Goal: Task Accomplishment & Management: Use online tool/utility

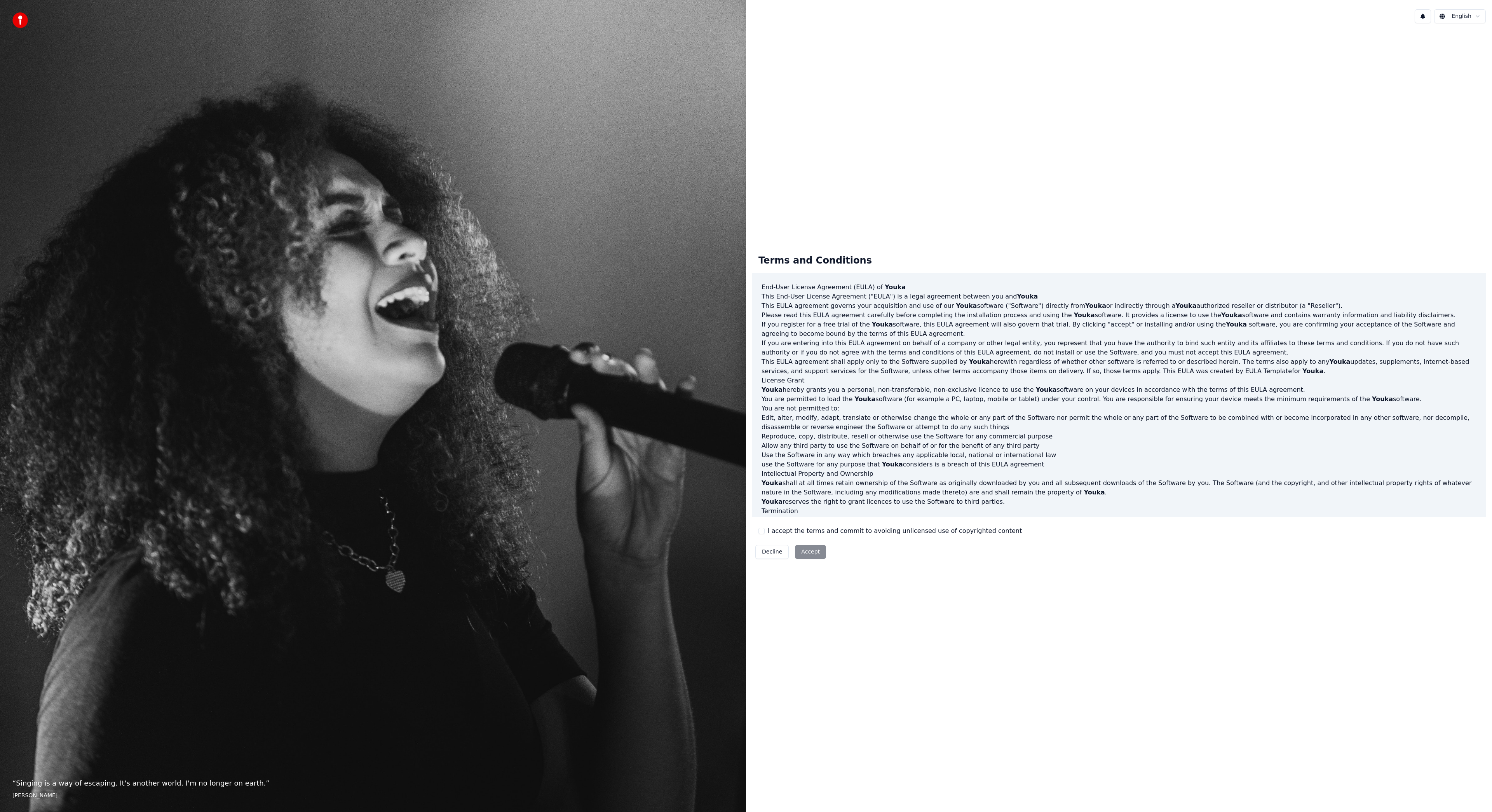
click at [804, 556] on div "Decline Accept" at bounding box center [790, 552] width 77 height 20
click at [761, 533] on button "I accept the terms and commit to avoiding unlicensed use of copyrighted content" at bounding box center [761, 531] width 6 height 6
click at [799, 552] on button "Accept" at bounding box center [810, 552] width 31 height 14
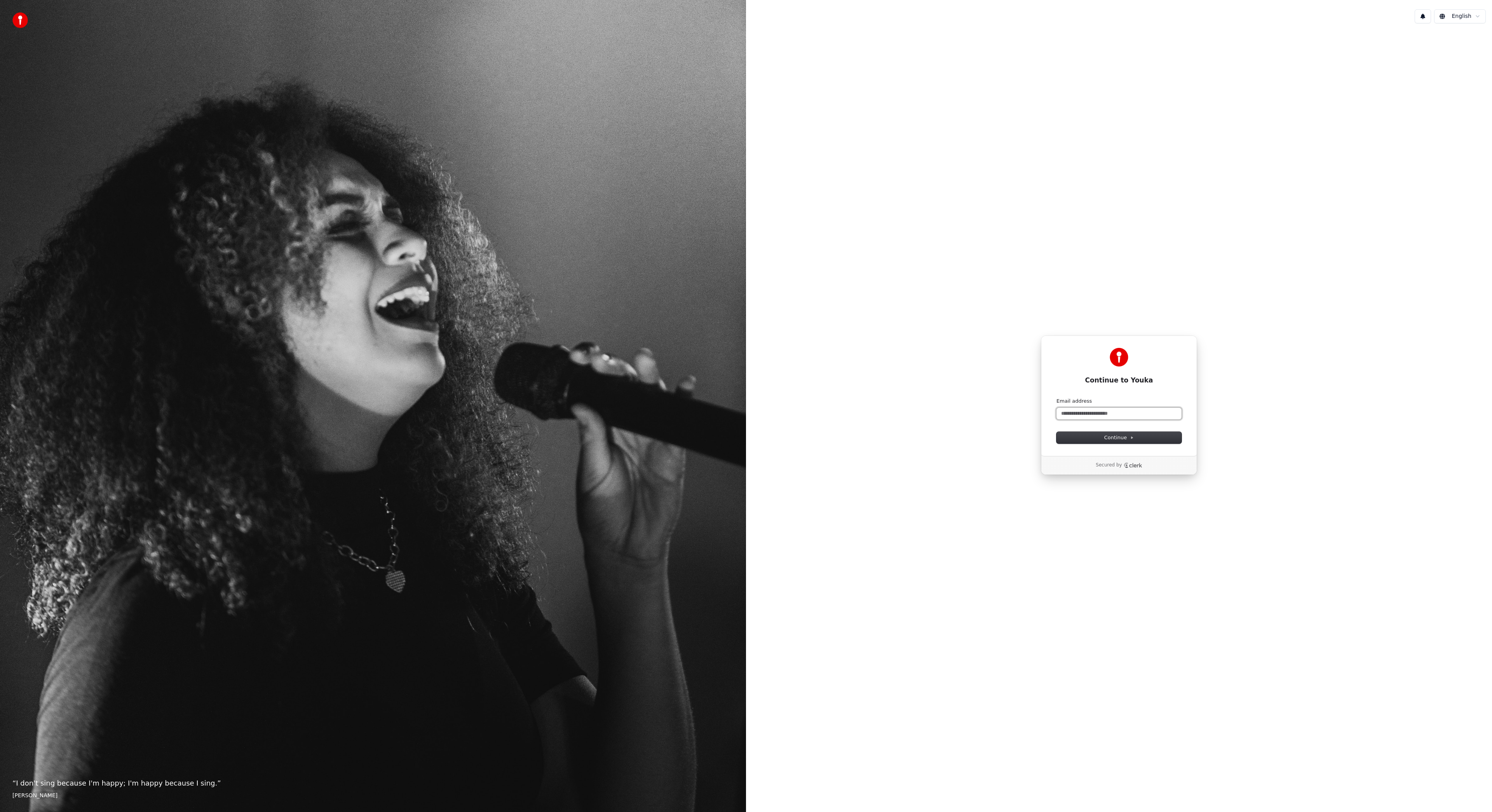
click at [1097, 415] on input "Email address" at bounding box center [1119, 414] width 125 height 12
click at [1124, 435] on span "Continue" at bounding box center [1119, 437] width 30 height 7
type input "**********"
type input "*"
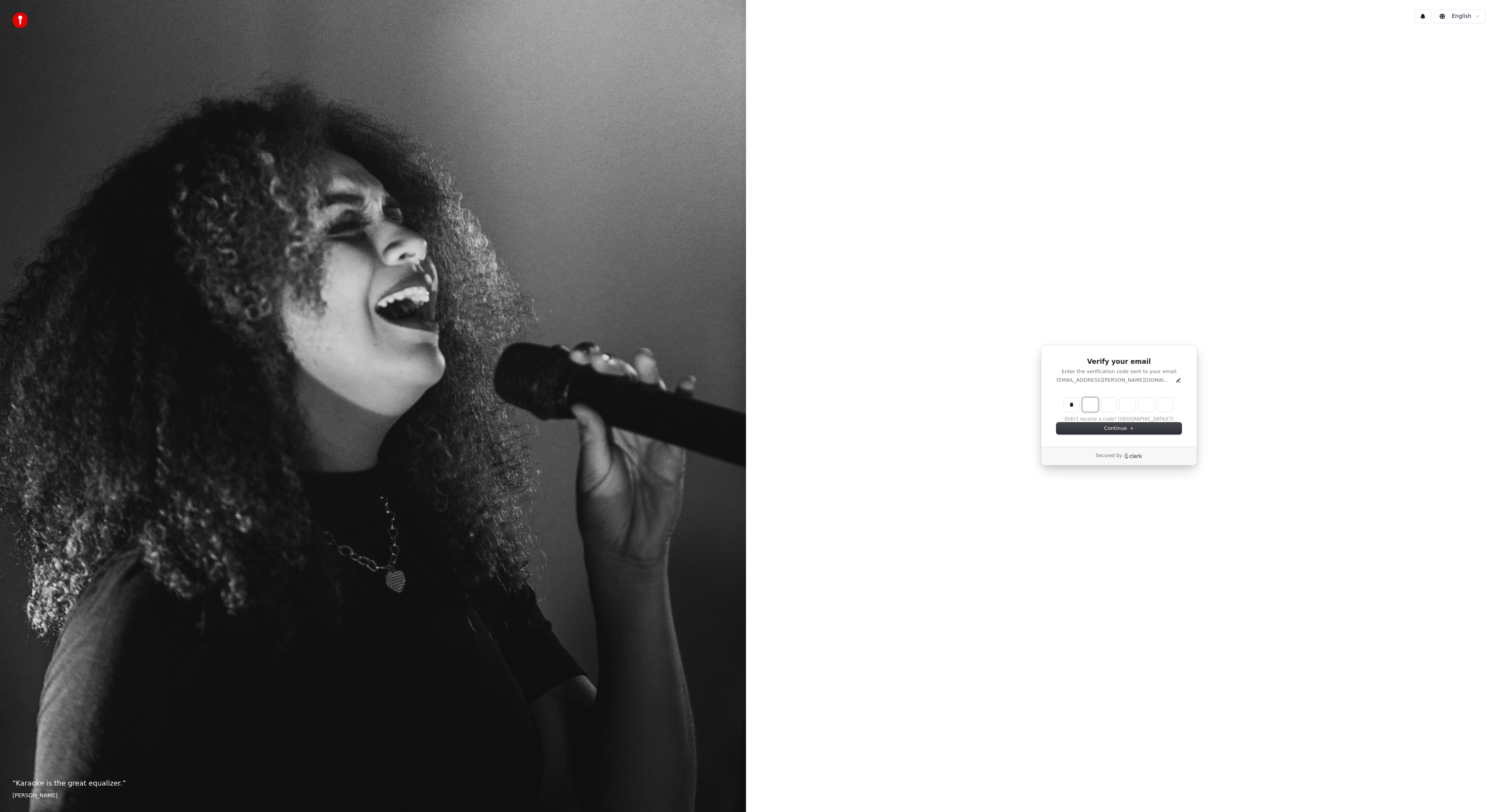
type input "*"
type input "**"
type input "*"
type input "***"
type input "*"
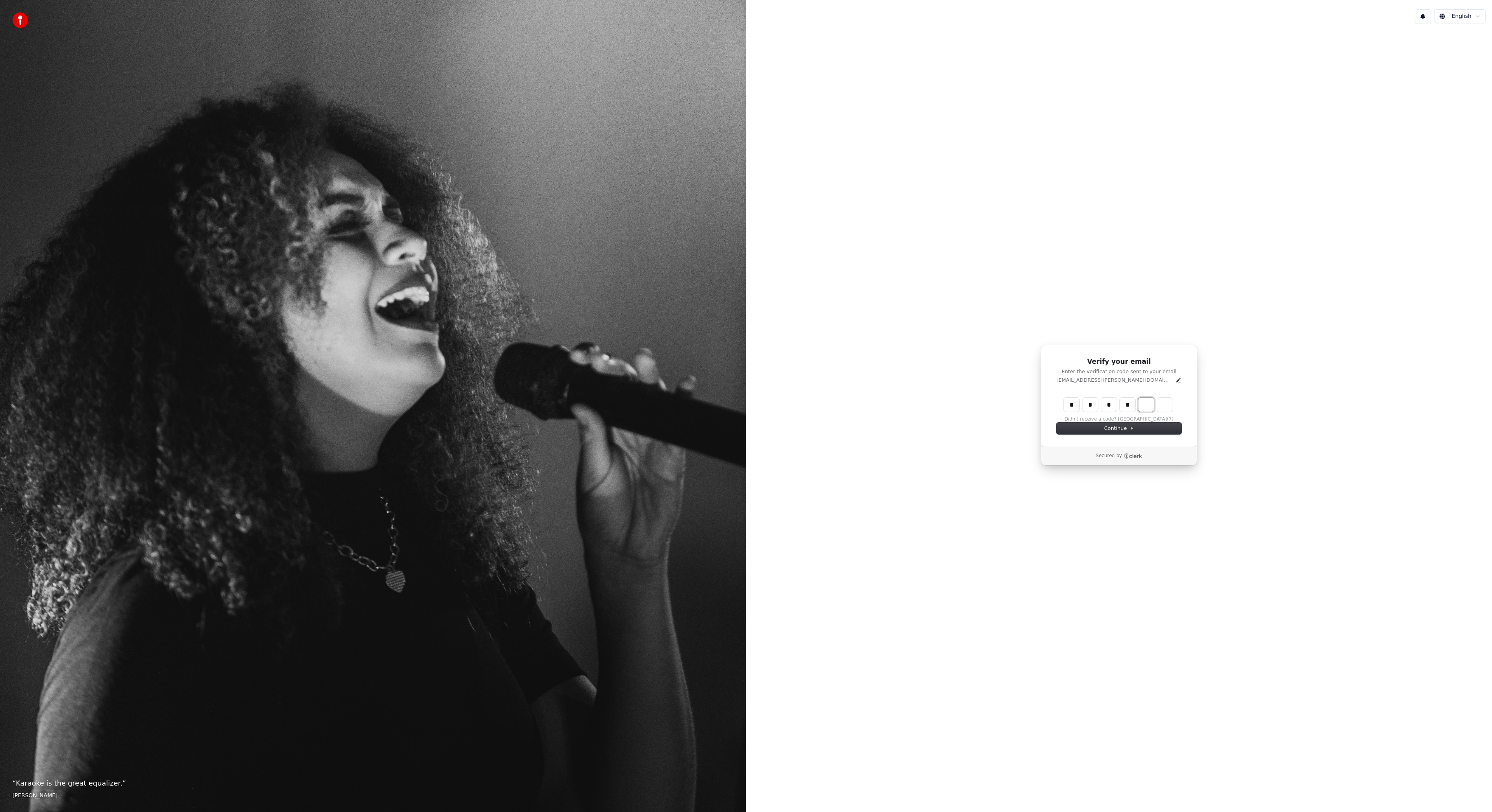
type input "****"
type input "*"
type input "******"
type input "*"
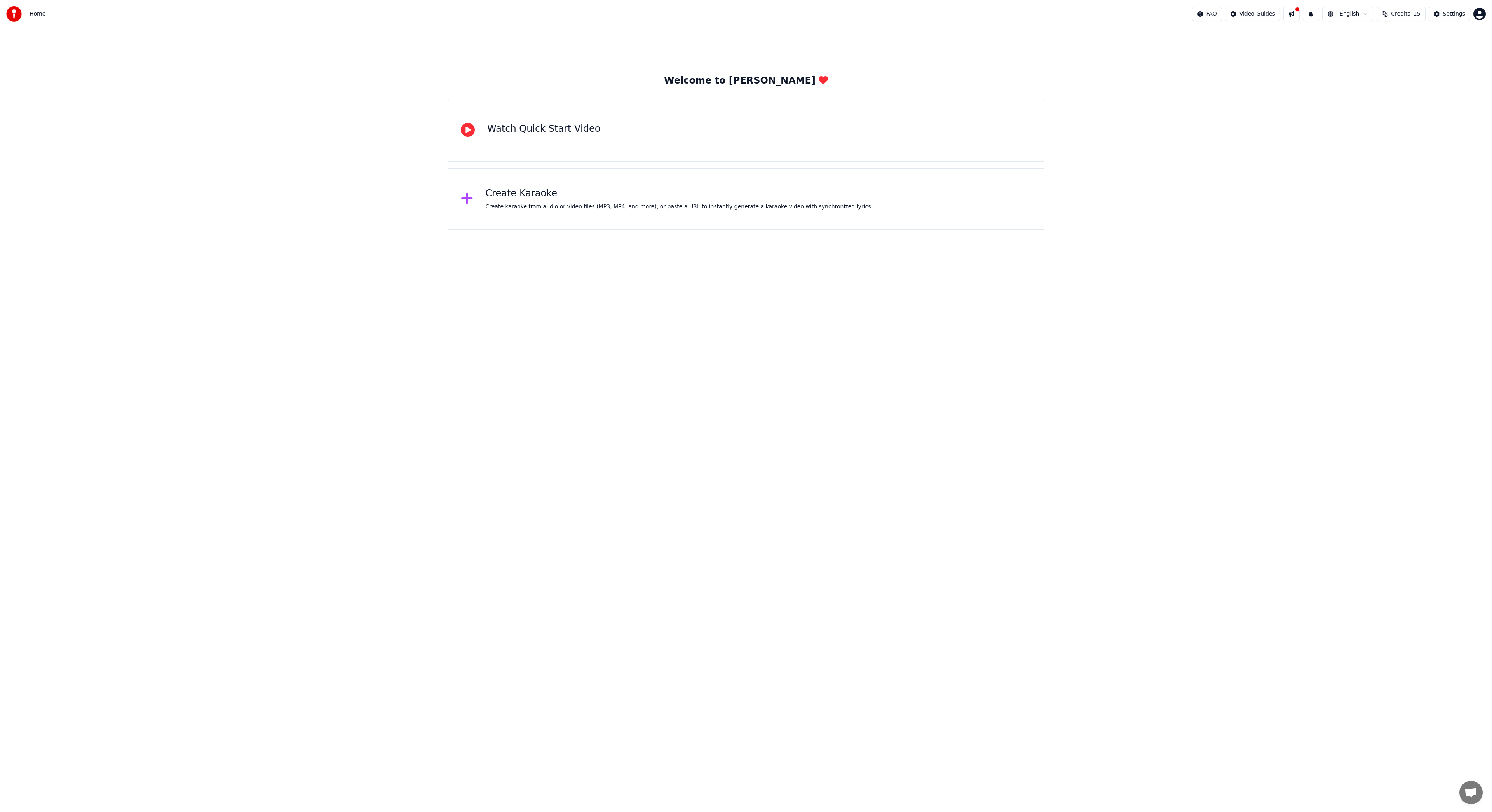
click at [539, 203] on div "Create karaoke from audio or video files (MP3, MP4, and more), or paste a URL t…" at bounding box center [679, 206] width 387 height 8
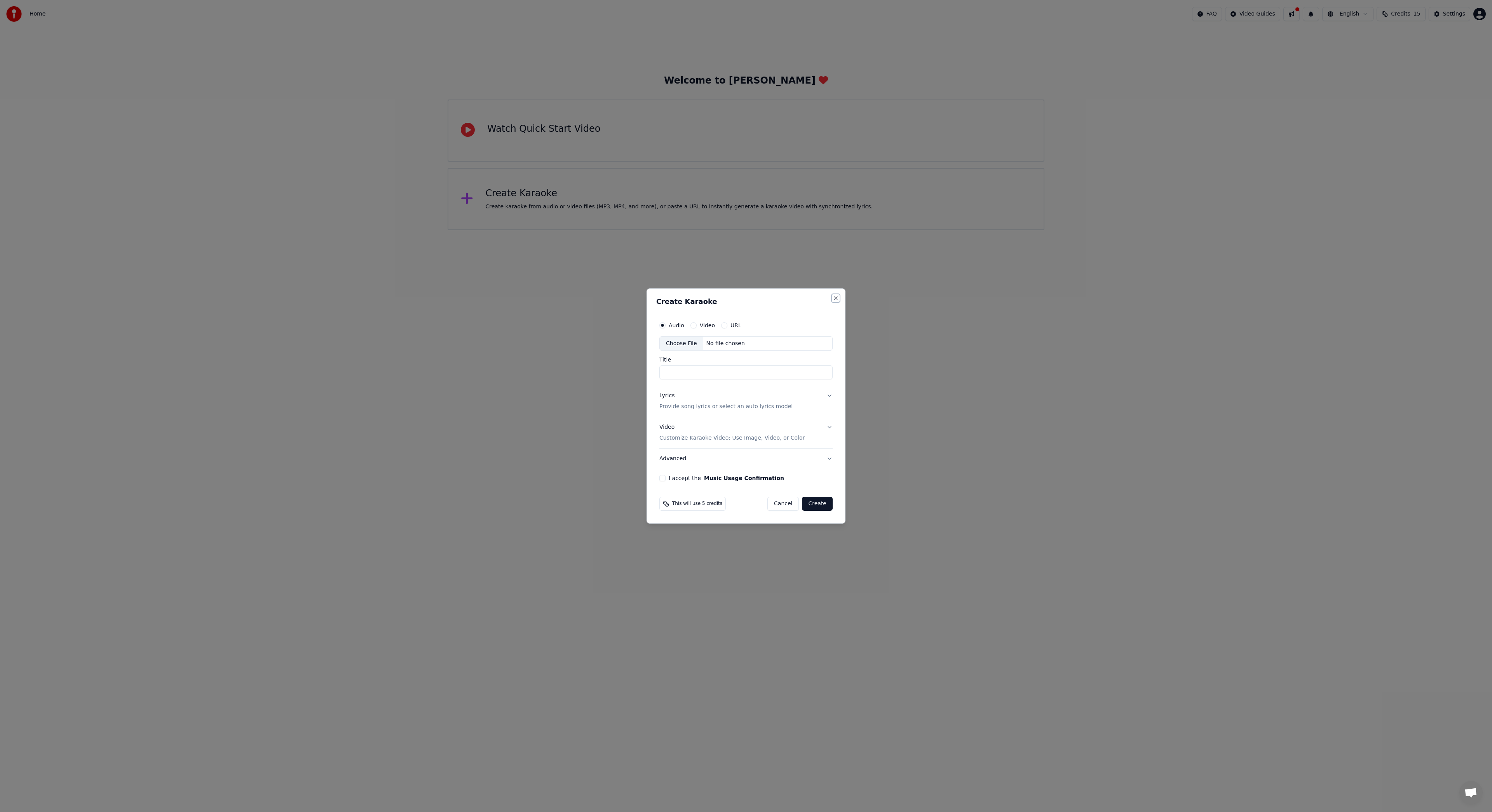
click at [836, 298] on button "Close" at bounding box center [835, 298] width 6 height 6
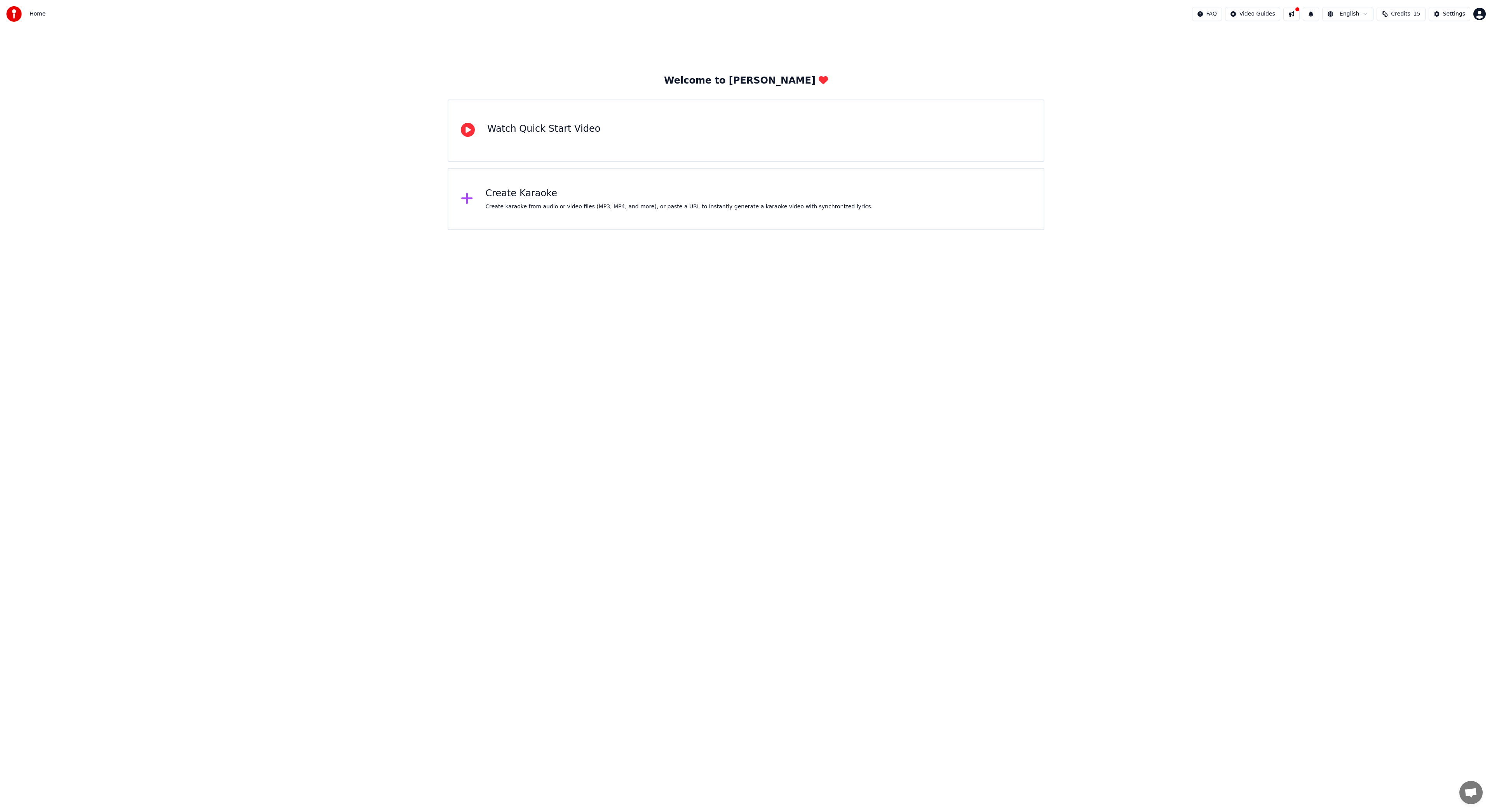
click at [478, 199] on div at bounding box center [470, 199] width 18 height 16
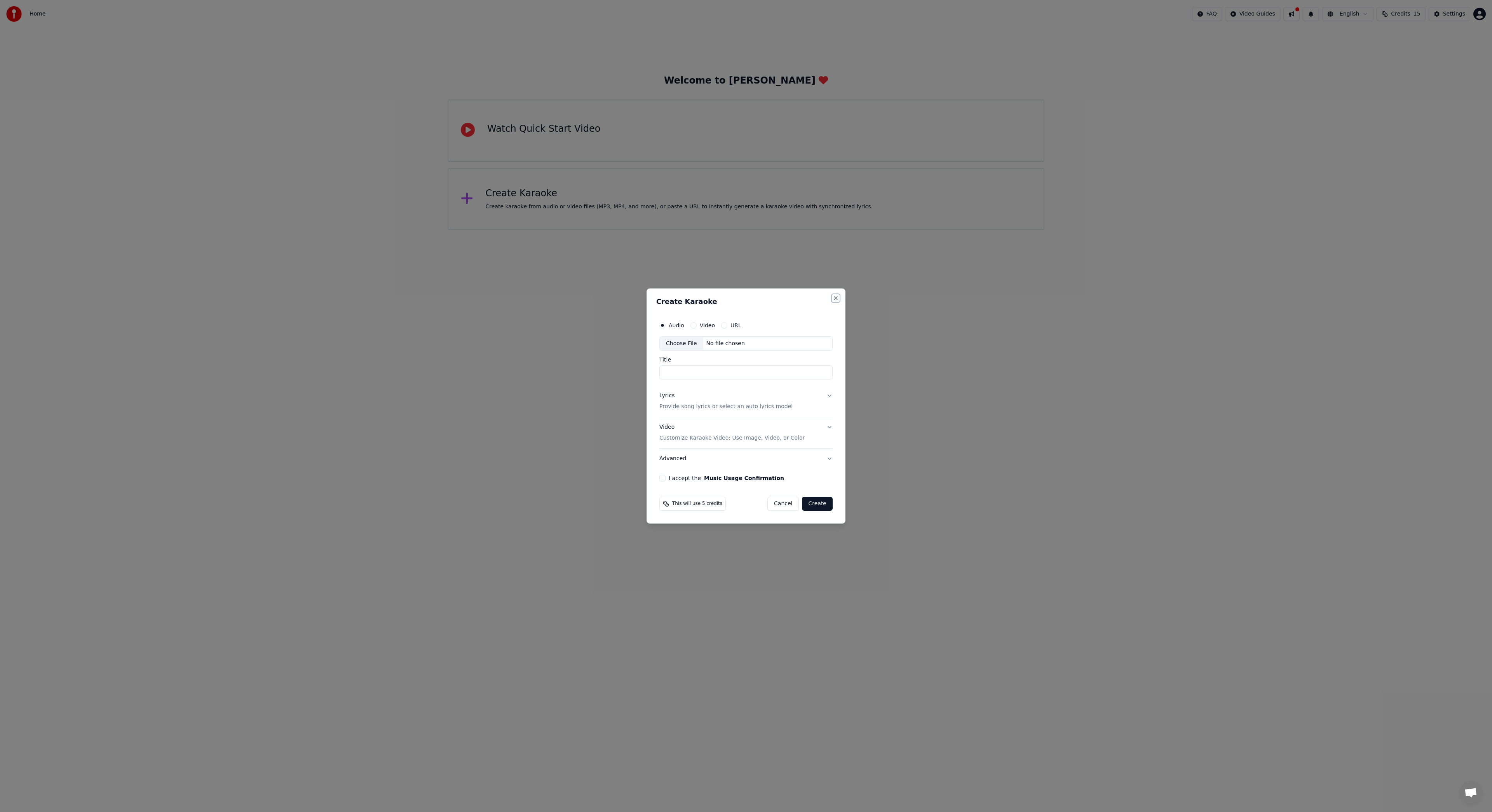
click at [838, 299] on button "Close" at bounding box center [835, 298] width 6 height 6
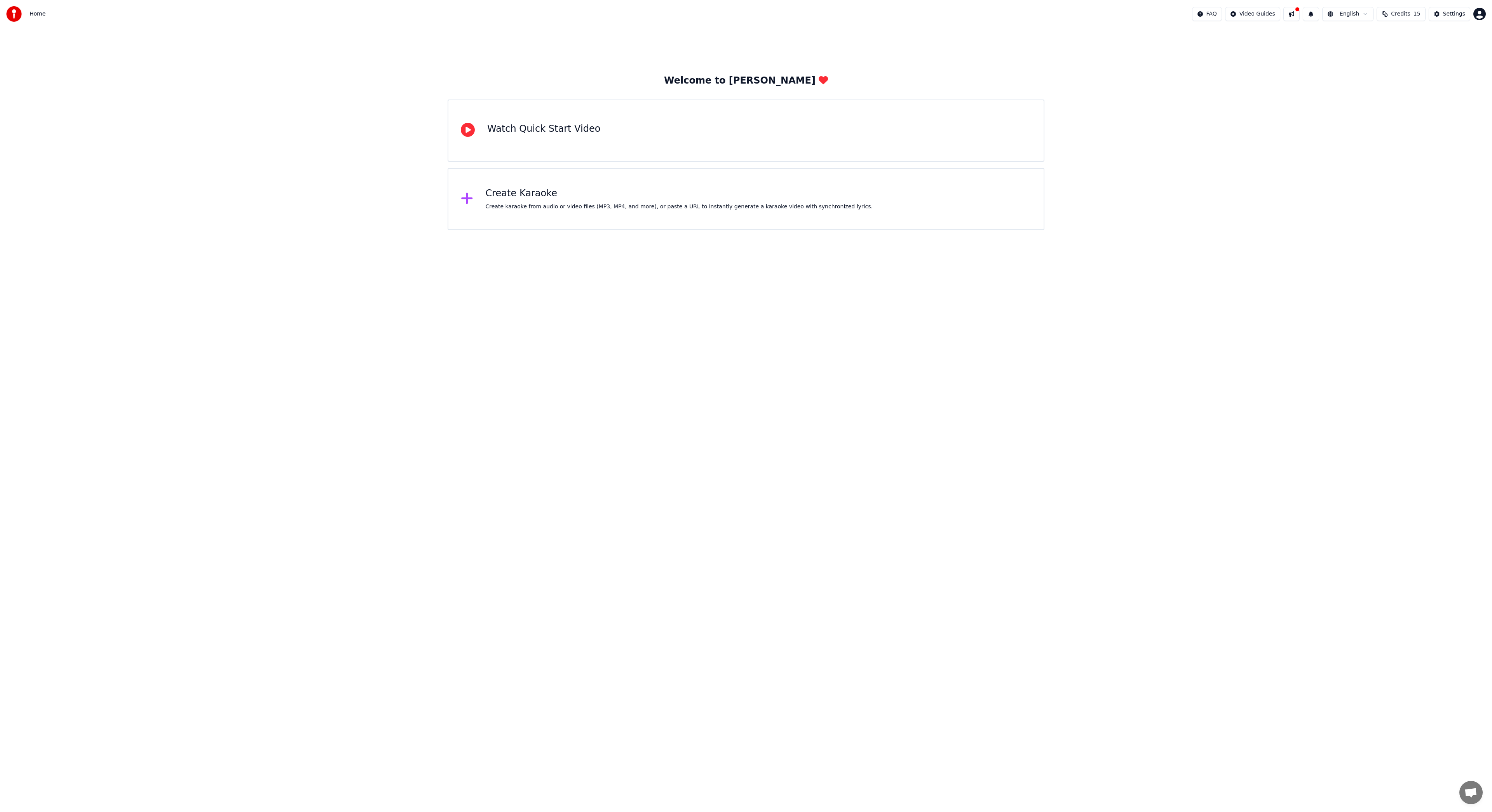
click at [559, 136] on div "Watch Quick Start Video" at bounding box center [544, 131] width 113 height 16
click at [523, 128] on div "Create Karaoke" at bounding box center [679, 125] width 387 height 12
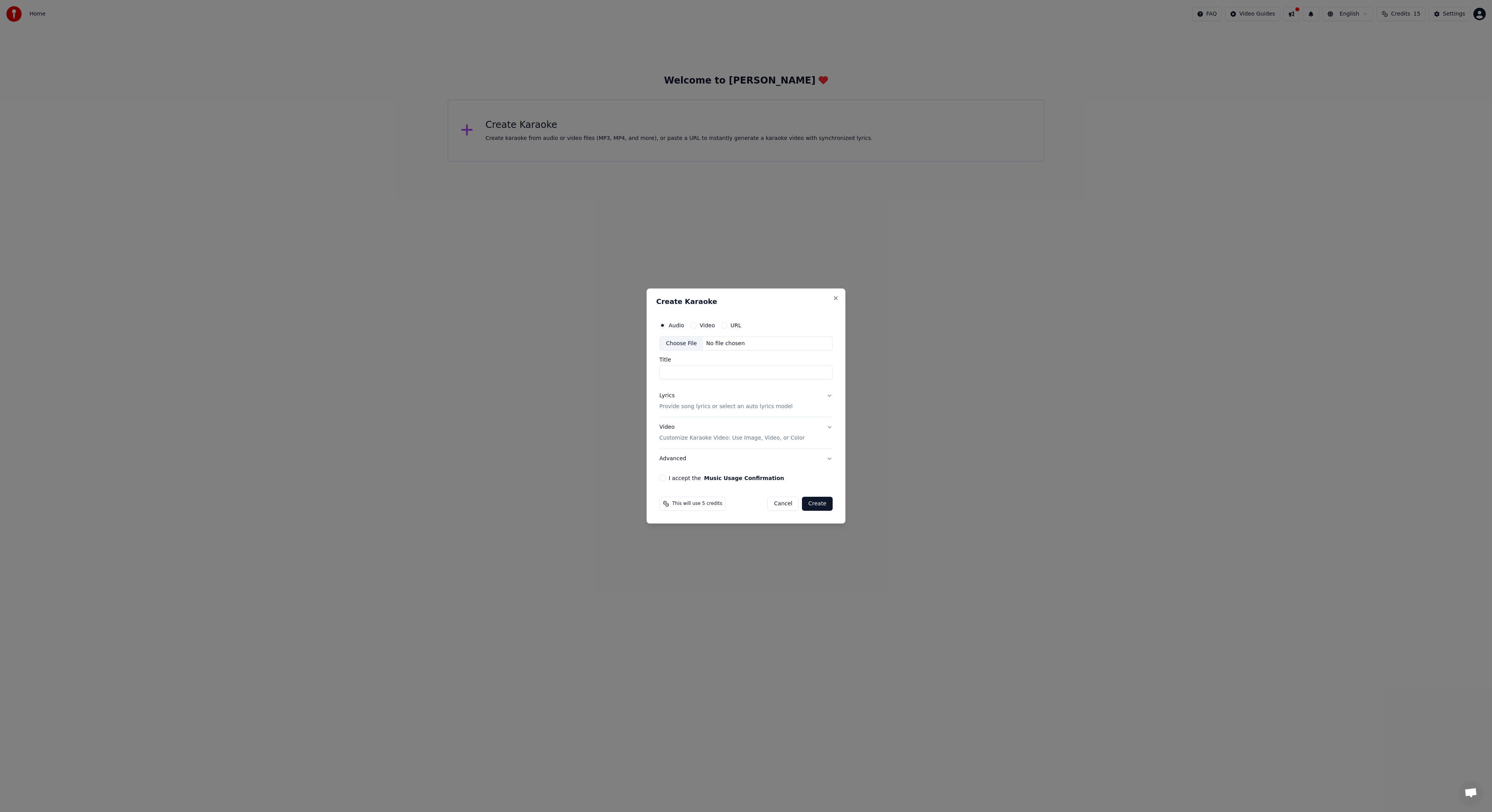
click at [832, 394] on button "Lyrics Provide song lyrics or select an auto lyrics model" at bounding box center [746, 401] width 174 height 31
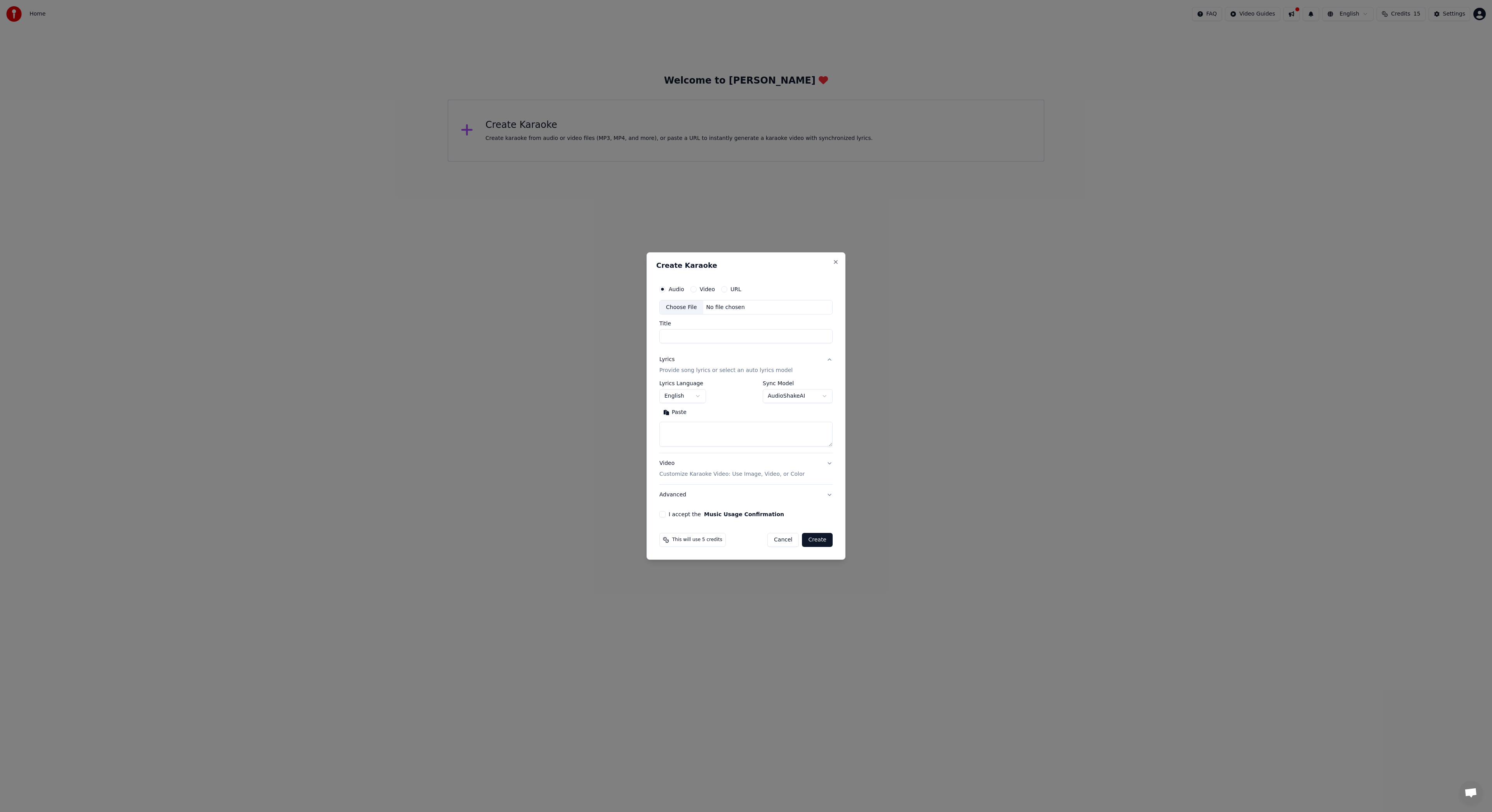
click at [787, 162] on body "**********" at bounding box center [746, 81] width 1492 height 162
click at [832, 162] on body "**********" at bounding box center [746, 81] width 1492 height 162
click at [698, 162] on body "**********" at bounding box center [746, 81] width 1492 height 162
select select "**"
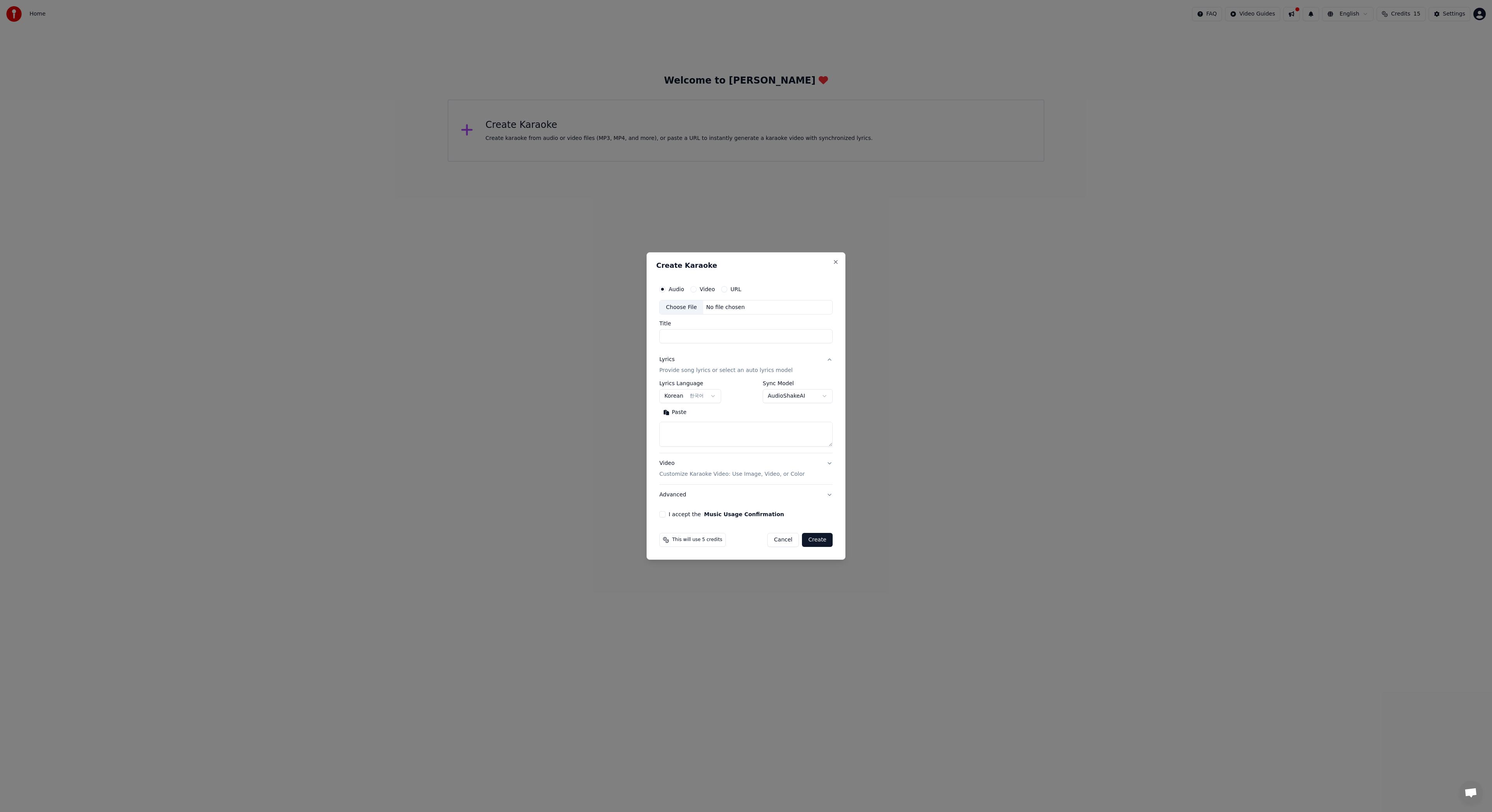
click at [680, 306] on div "Choose File" at bounding box center [681, 307] width 43 height 14
type input "**********"
click at [789, 162] on body "**********" at bounding box center [746, 81] width 1492 height 162
select select "**********"
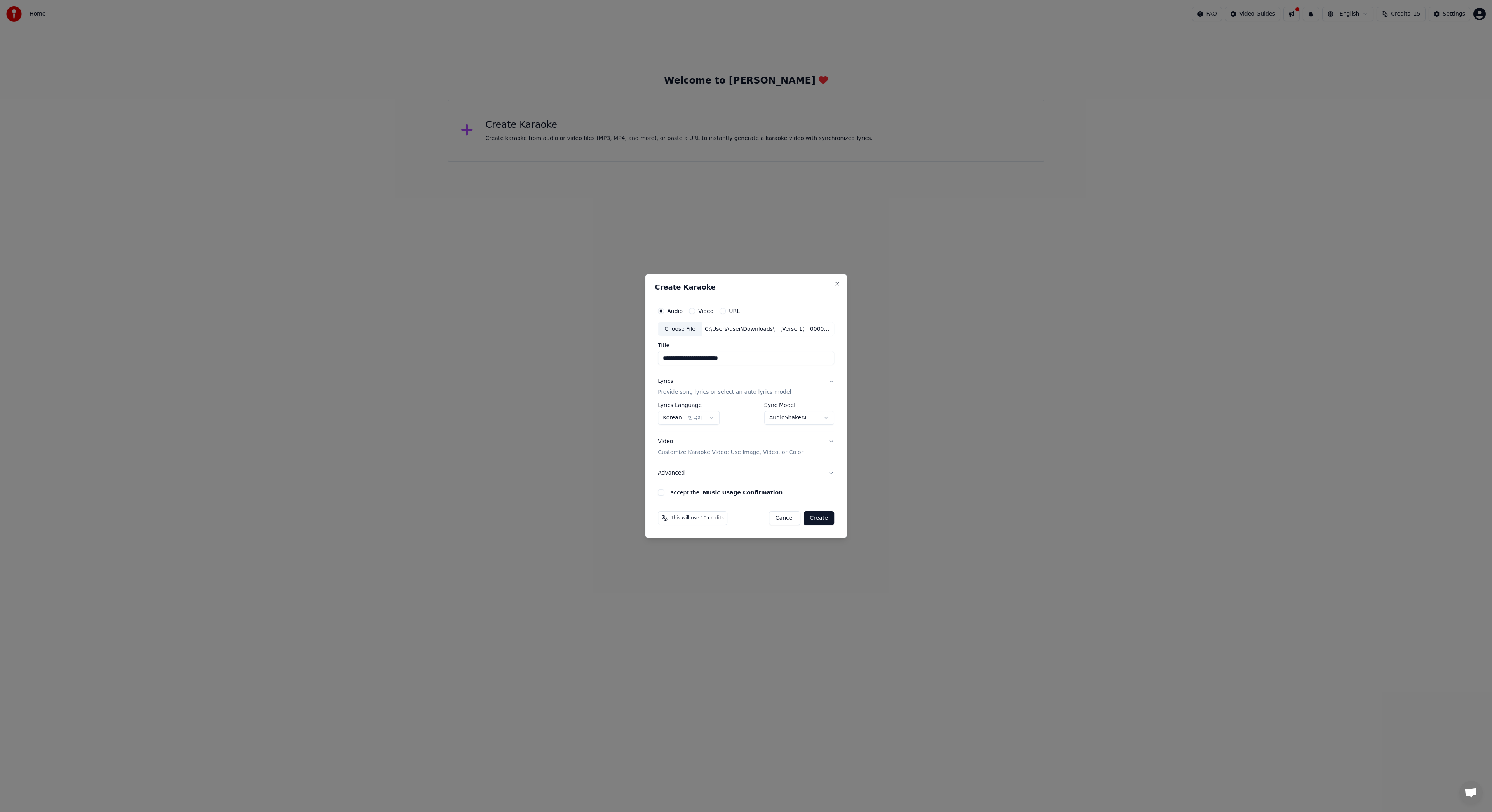
click at [684, 325] on div "Choose File" at bounding box center [680, 329] width 43 height 14
type input "**********"
click at [663, 494] on button "I accept the Music Usage Confirmation" at bounding box center [661, 492] width 6 height 6
click at [819, 521] on button "Create" at bounding box center [819, 517] width 31 height 14
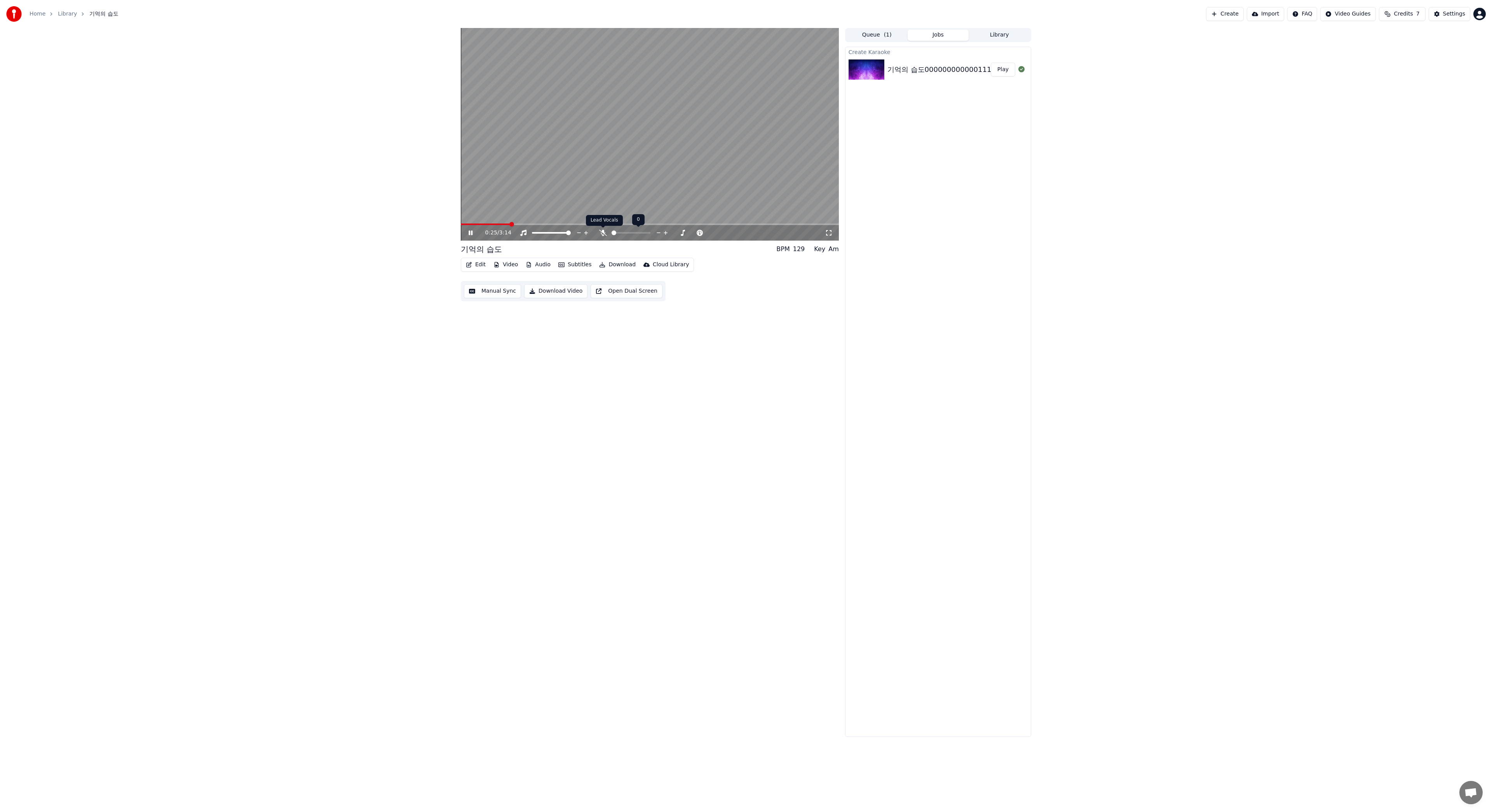
click at [602, 229] on span at bounding box center [603, 227] width 4 height 4
click at [601, 232] on icon at bounding box center [603, 232] width 8 height 6
click at [631, 231] on div at bounding box center [638, 233] width 62 height 8
click at [682, 231] on icon at bounding box center [683, 233] width 7 height 8
click at [675, 232] on icon at bounding box center [675, 233] width 7 height 8
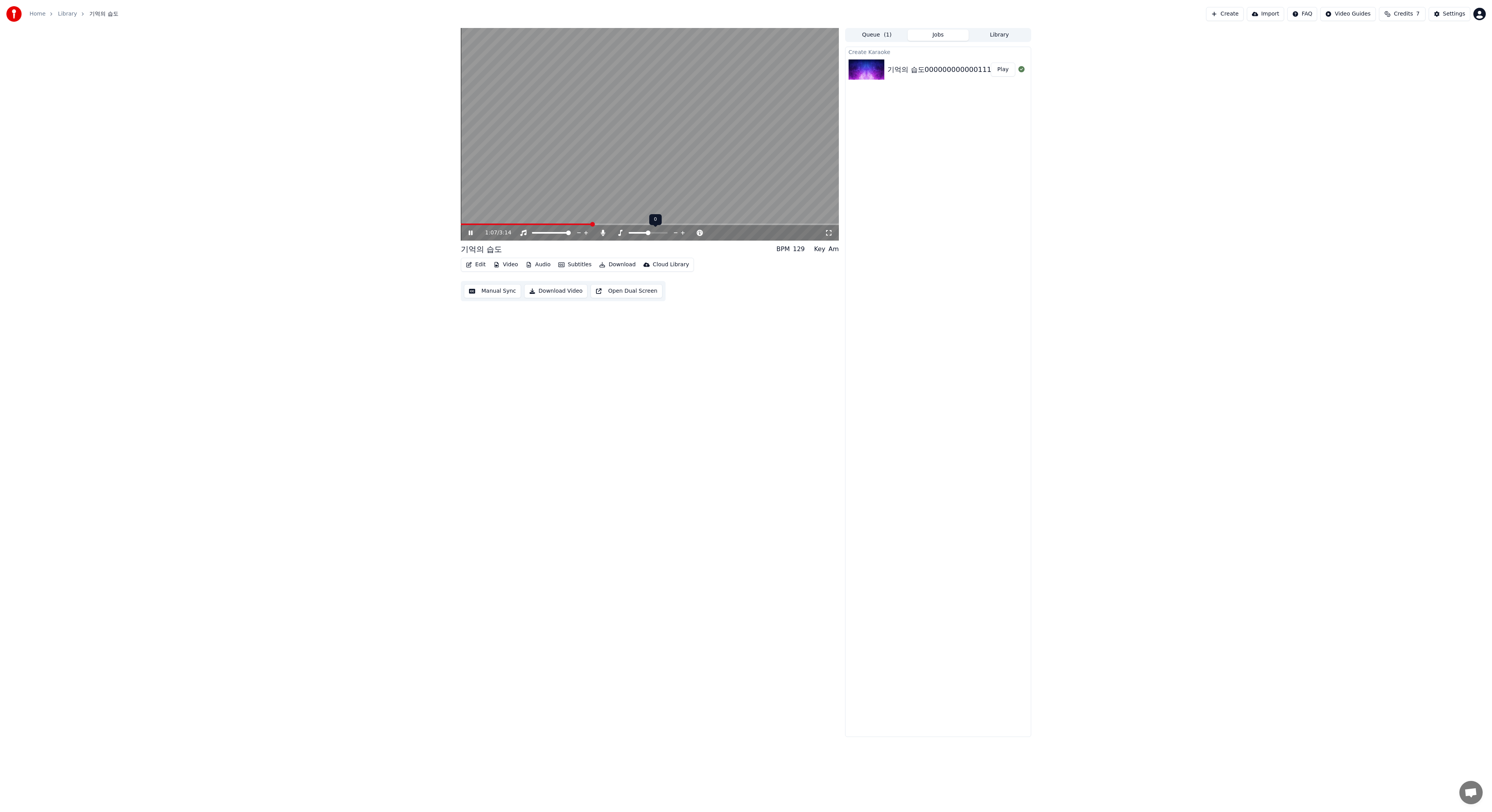
click at [675, 232] on icon at bounding box center [675, 233] width 7 height 8
click at [479, 263] on button "Edit" at bounding box center [476, 264] width 26 height 11
click at [484, 281] on div "Edit Lyrics" at bounding box center [493, 281] width 28 height 8
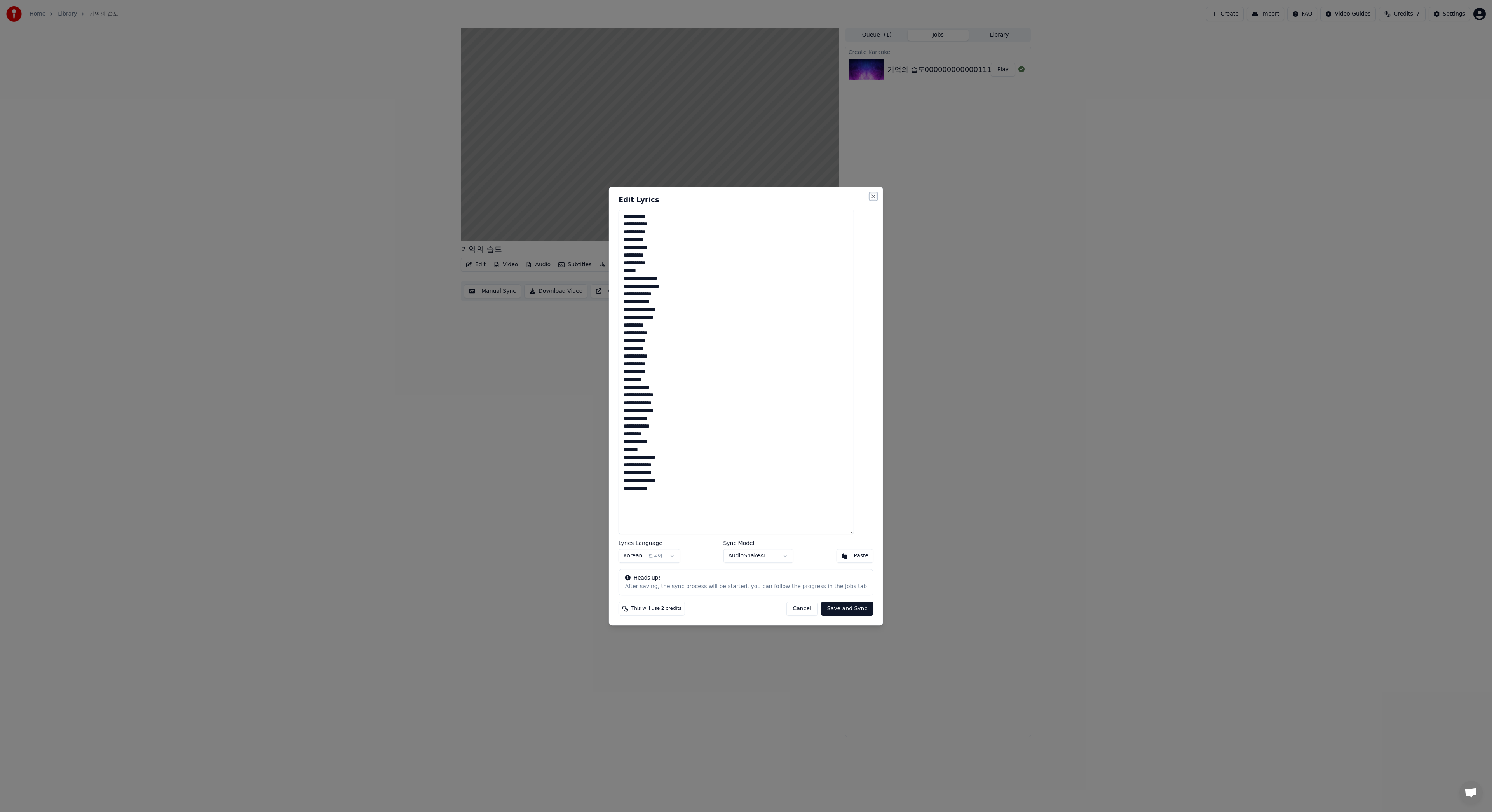
click at [871, 196] on button "Close" at bounding box center [873, 196] width 6 height 6
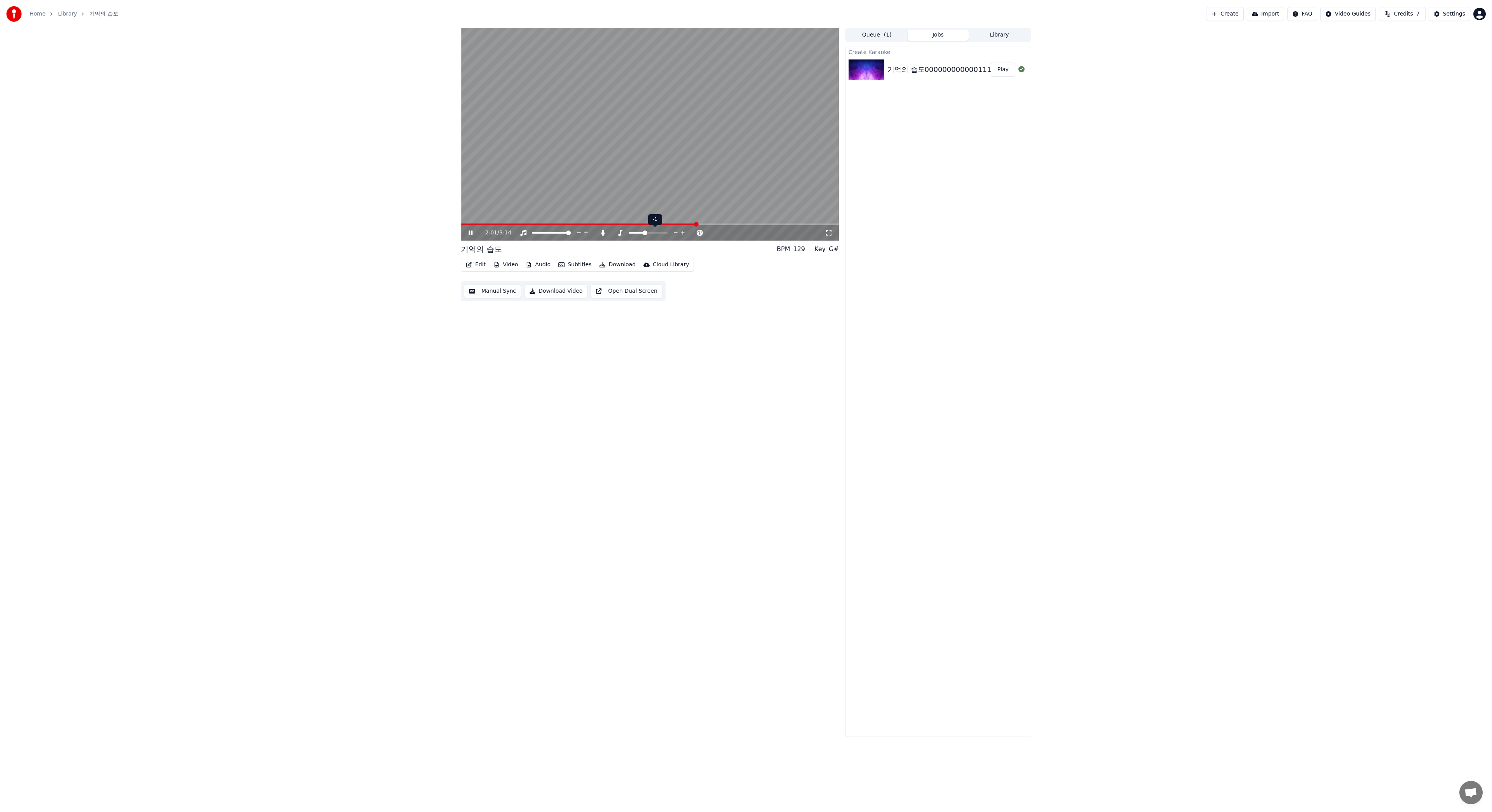
click at [680, 231] on icon at bounding box center [683, 233] width 7 height 8
click at [683, 232] on icon at bounding box center [683, 233] width 4 height 4
click at [675, 232] on icon at bounding box center [675, 233] width 7 height 8
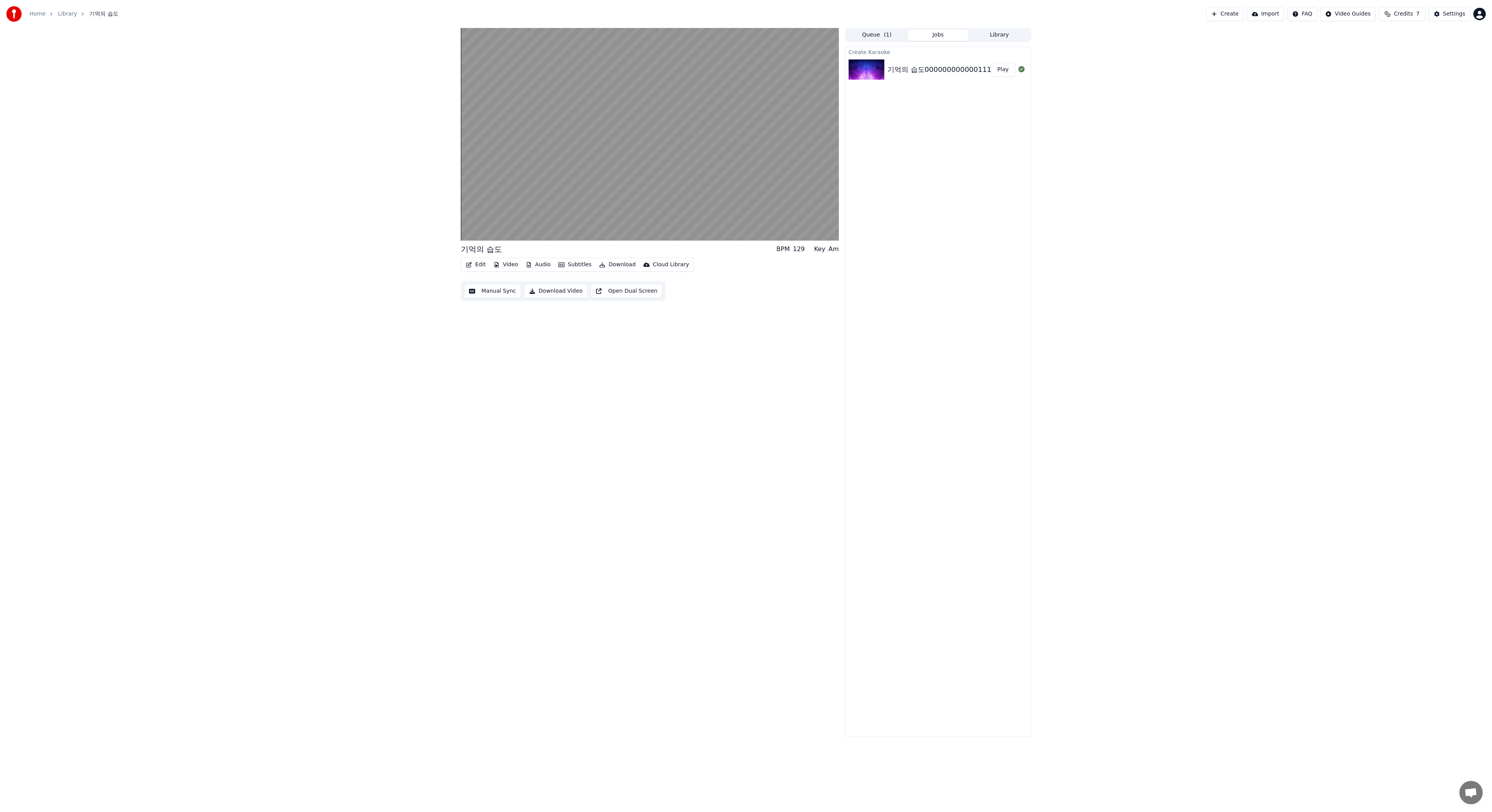
click at [505, 293] on button "Manual Sync" at bounding box center [493, 291] width 57 height 14
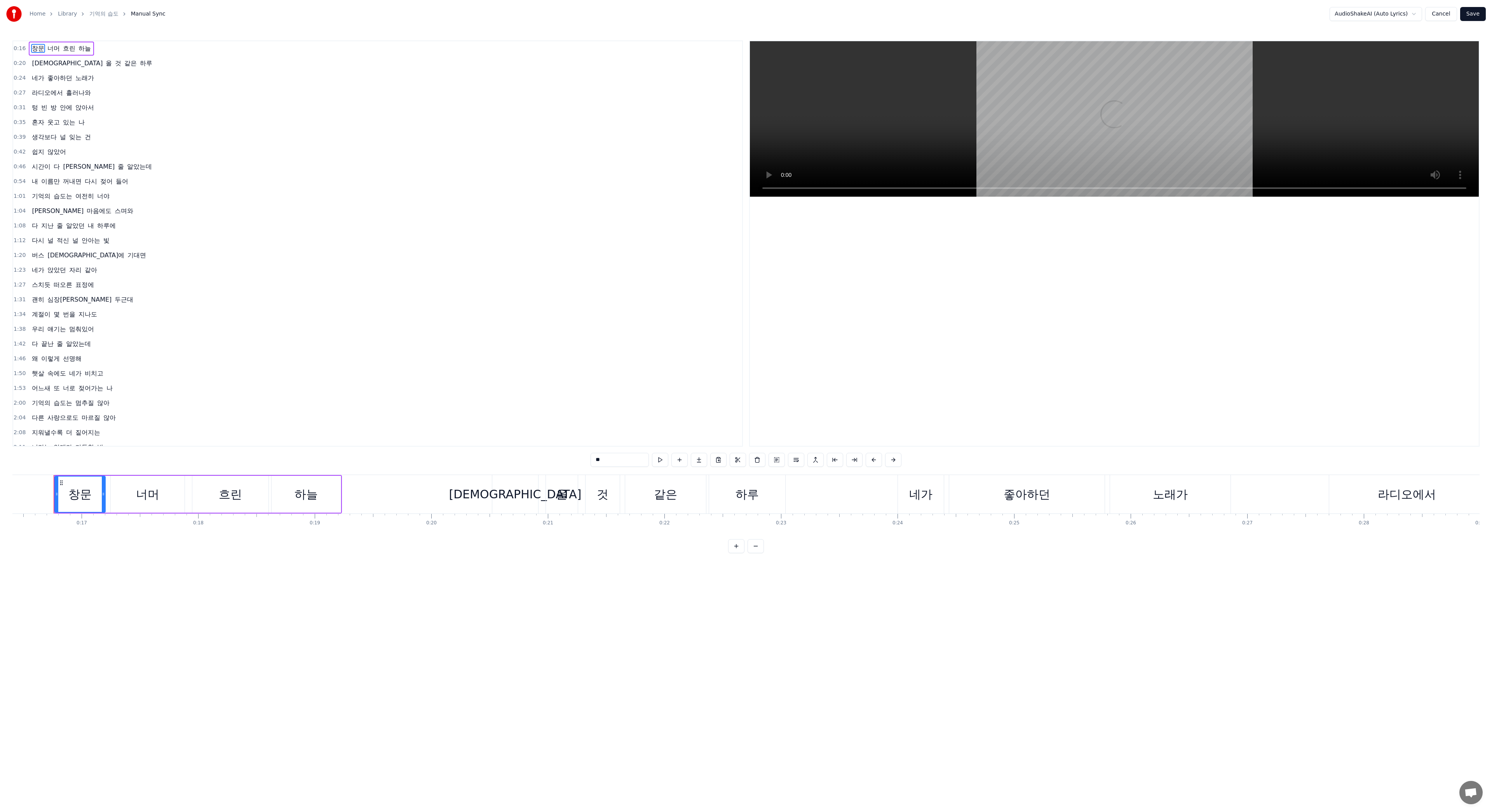
scroll to position [0, 1915]
click at [1442, 14] on button "Cancel" at bounding box center [1441, 14] width 32 height 14
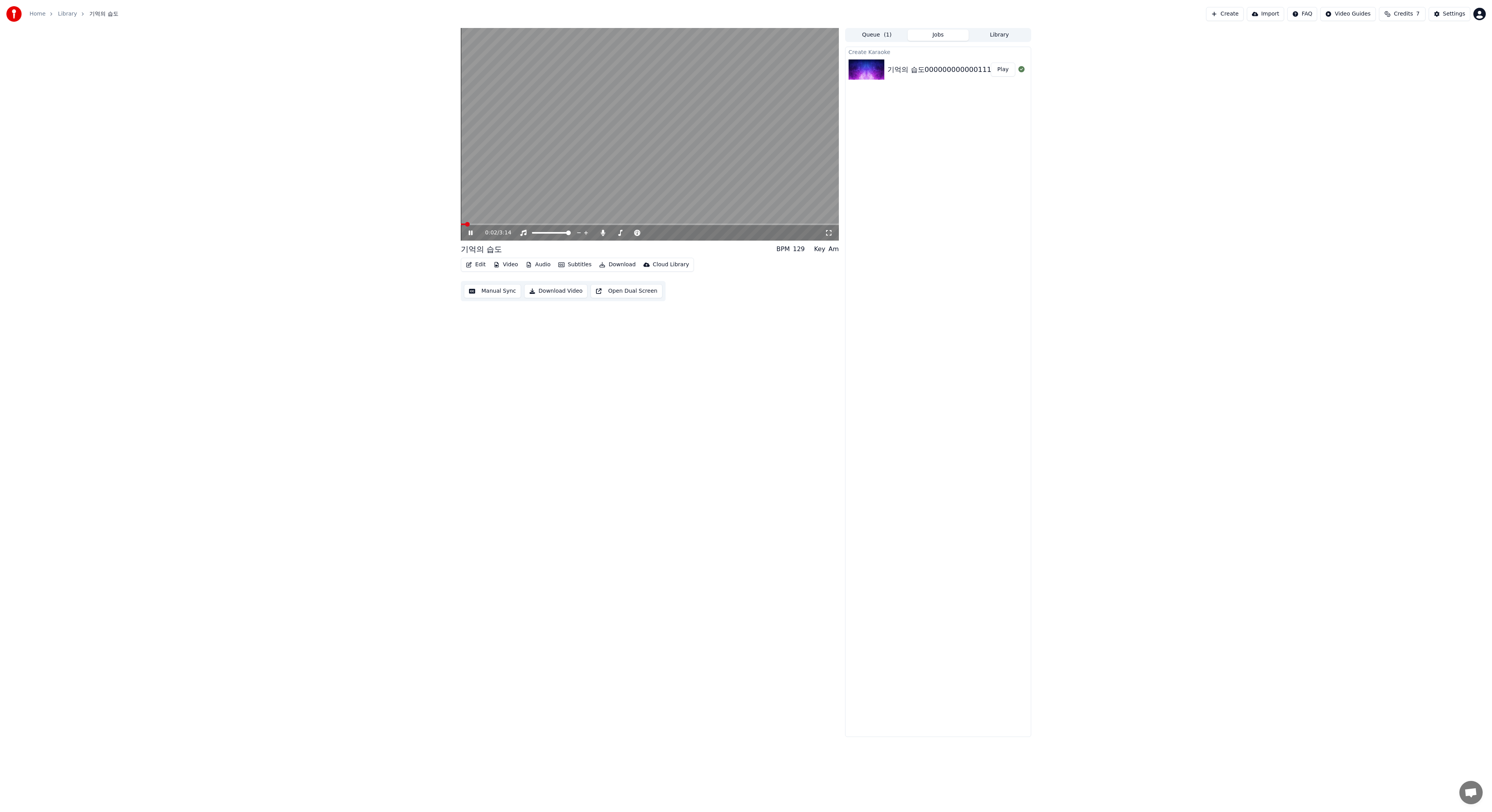
click at [512, 222] on video at bounding box center [650, 134] width 378 height 212
click at [513, 222] on video at bounding box center [650, 134] width 378 height 212
click at [513, 223] on video at bounding box center [650, 134] width 378 height 212
click at [470, 229] on div "0:03 / 3:14" at bounding box center [650, 233] width 372 height 8
click at [471, 232] on icon at bounding box center [470, 233] width 5 height 5
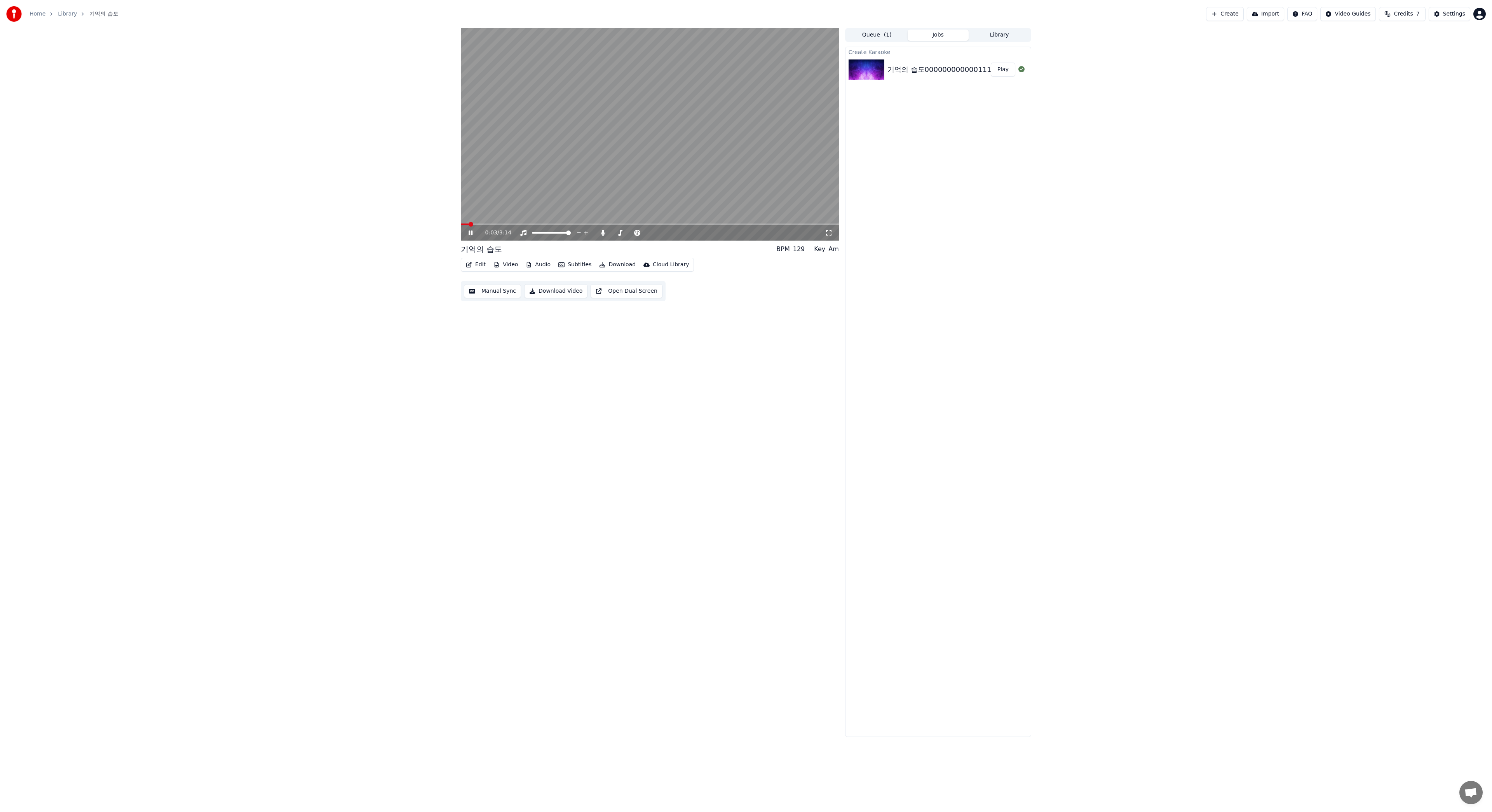
click at [500, 224] on span at bounding box center [650, 224] width 378 height 1
click at [571, 266] on button "Subtitles" at bounding box center [575, 264] width 39 height 11
click at [745, 291] on div "Edit Video Audio Subtitles Download Cloud Library Manual Sync Download Video Op…" at bounding box center [650, 279] width 378 height 43
click at [473, 265] on button "Edit" at bounding box center [476, 264] width 26 height 11
click at [486, 322] on div "Style Editor" at bounding box center [494, 322] width 32 height 8
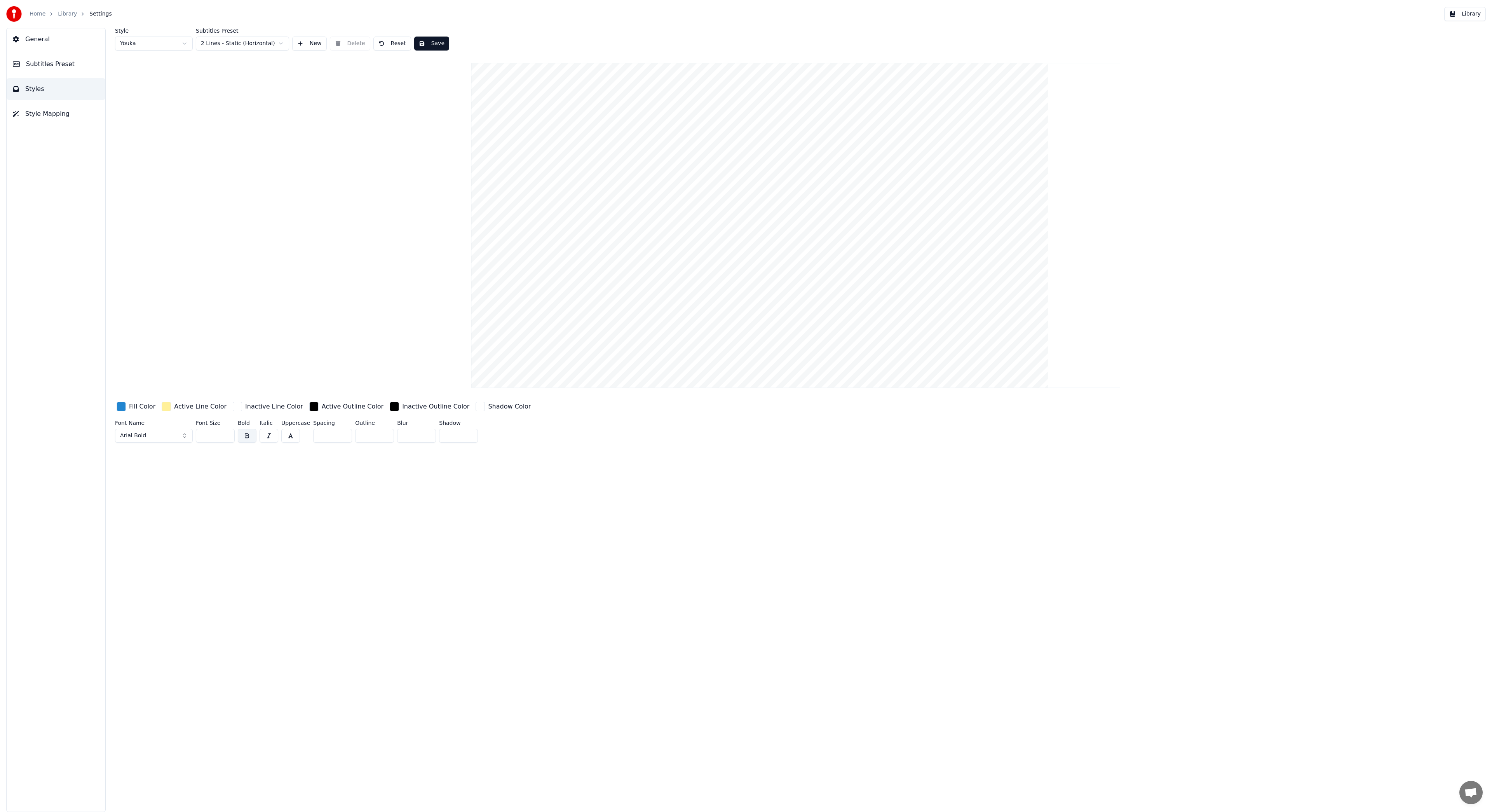
click at [143, 437] on span "Arial Bold" at bounding box center [133, 436] width 26 height 8
click at [164, 492] on div "Arial Black" at bounding box center [160, 490] width 55 height 8
click at [153, 437] on button "Arial Black" at bounding box center [154, 435] width 78 height 14
click at [153, 551] on div "BatangChe" at bounding box center [160, 550] width 55 height 8
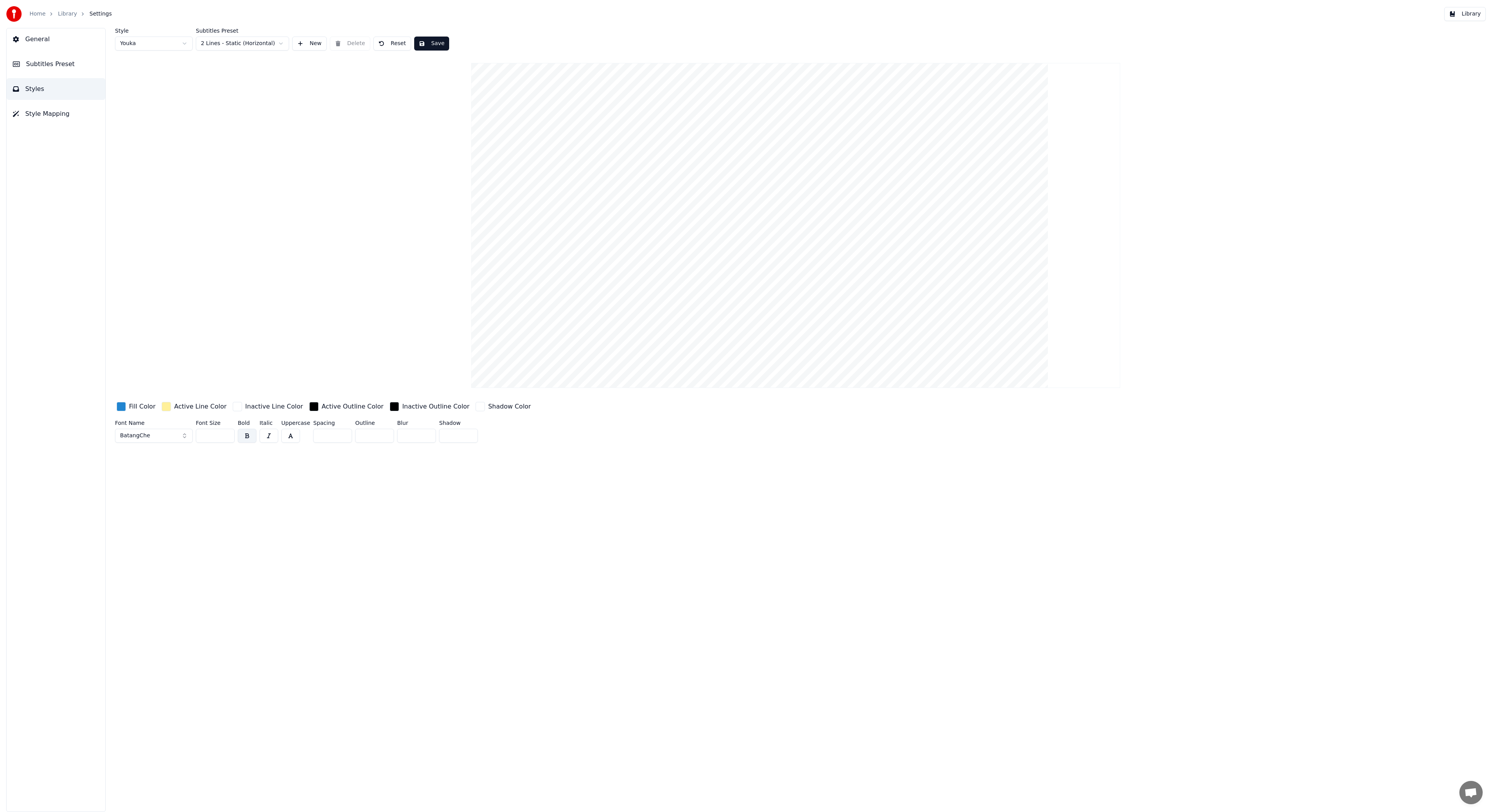
click at [178, 435] on button "BatangChe" at bounding box center [154, 435] width 78 height 14
click at [167, 479] on div "Arial" at bounding box center [160, 479] width 55 height 8
click at [160, 436] on button "Arial" at bounding box center [154, 435] width 78 height 14
click at [162, 483] on div "Black Han Sans Regular" at bounding box center [160, 485] width 55 height 8
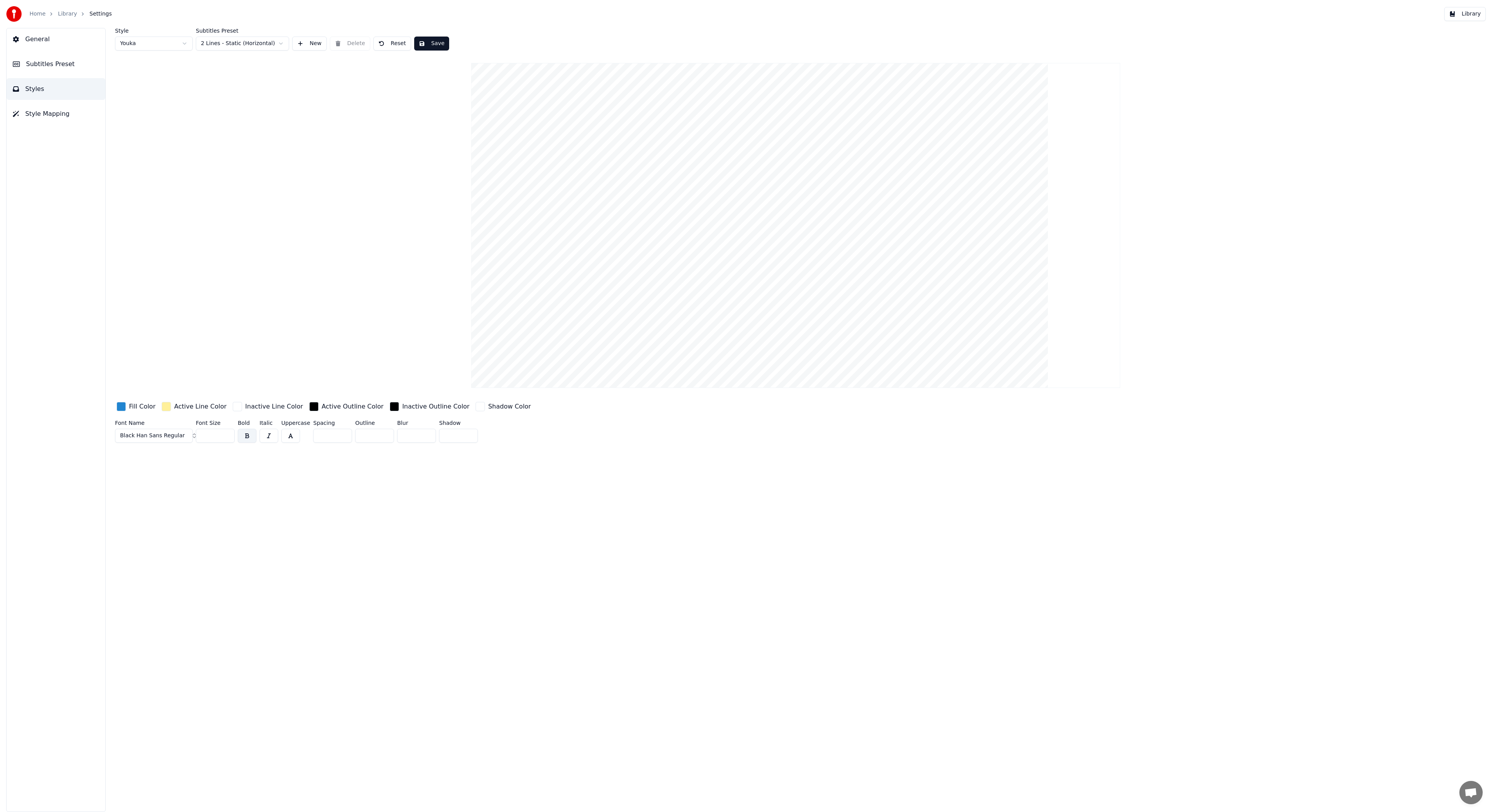
click at [170, 437] on span "Black Han Sans Regular" at bounding box center [153, 436] width 65 height 8
click at [146, 510] on div "Candara" at bounding box center [160, 509] width 55 height 8
click at [158, 437] on button "Candara" at bounding box center [154, 435] width 78 height 14
click at [183, 44] on html "Home Library Settings Library General Subtitles Preset Styles Style Mapping Sty…" at bounding box center [746, 406] width 1492 height 812
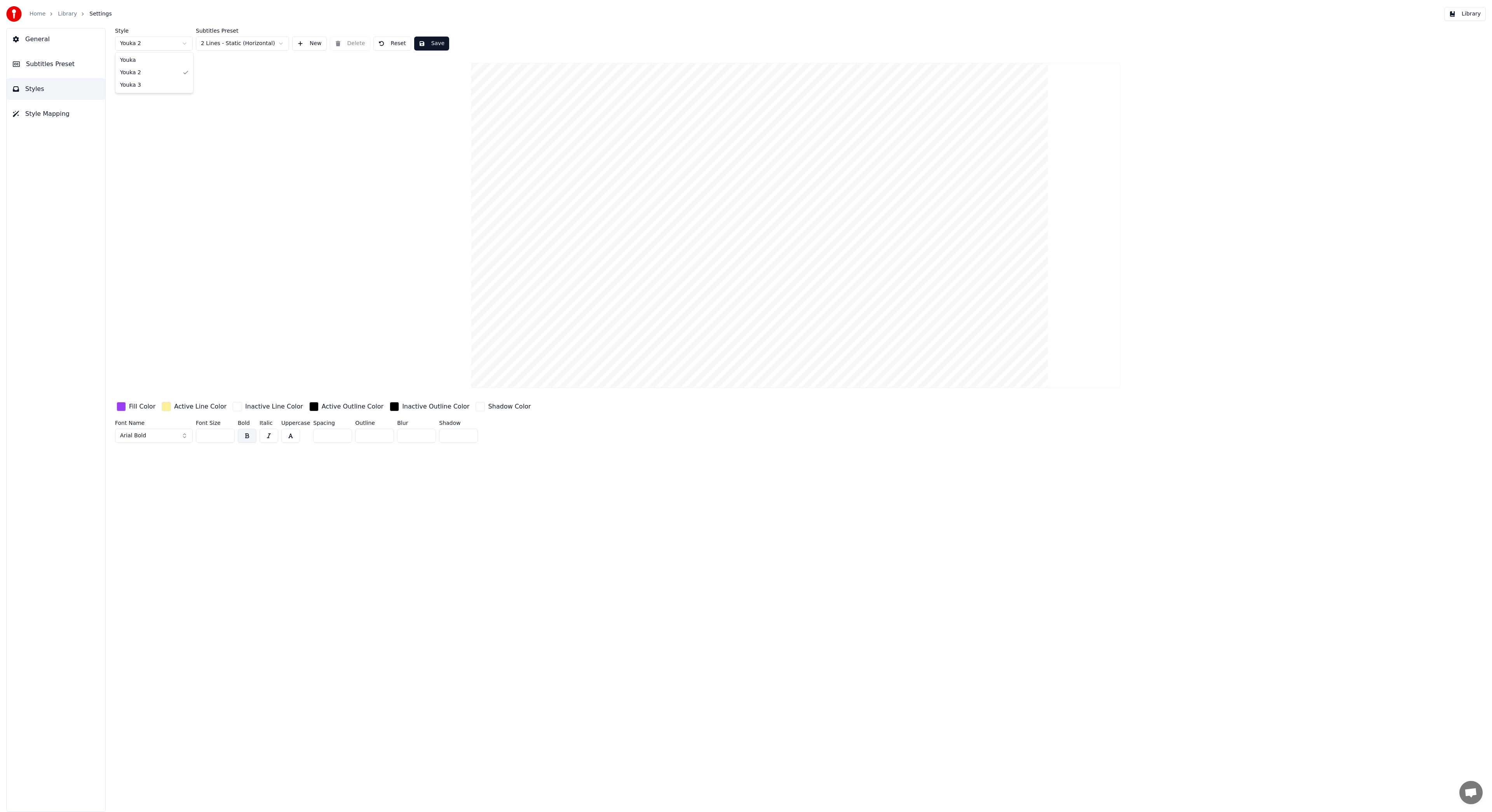
click at [174, 47] on html "Home Library Settings Library General Subtitles Preset Styles Style Mapping Sty…" at bounding box center [746, 406] width 1492 height 812
click at [225, 46] on html "Home Library Settings Library General Subtitles Preset Styles Style Mapping Sty…" at bounding box center [746, 406] width 1492 height 812
click at [293, 22] on html "Home Library Settings Library General Subtitles Preset Styles Style Mapping Sty…" at bounding box center [746, 406] width 1492 height 812
click at [60, 112] on span "Style Mapping" at bounding box center [47, 114] width 44 height 9
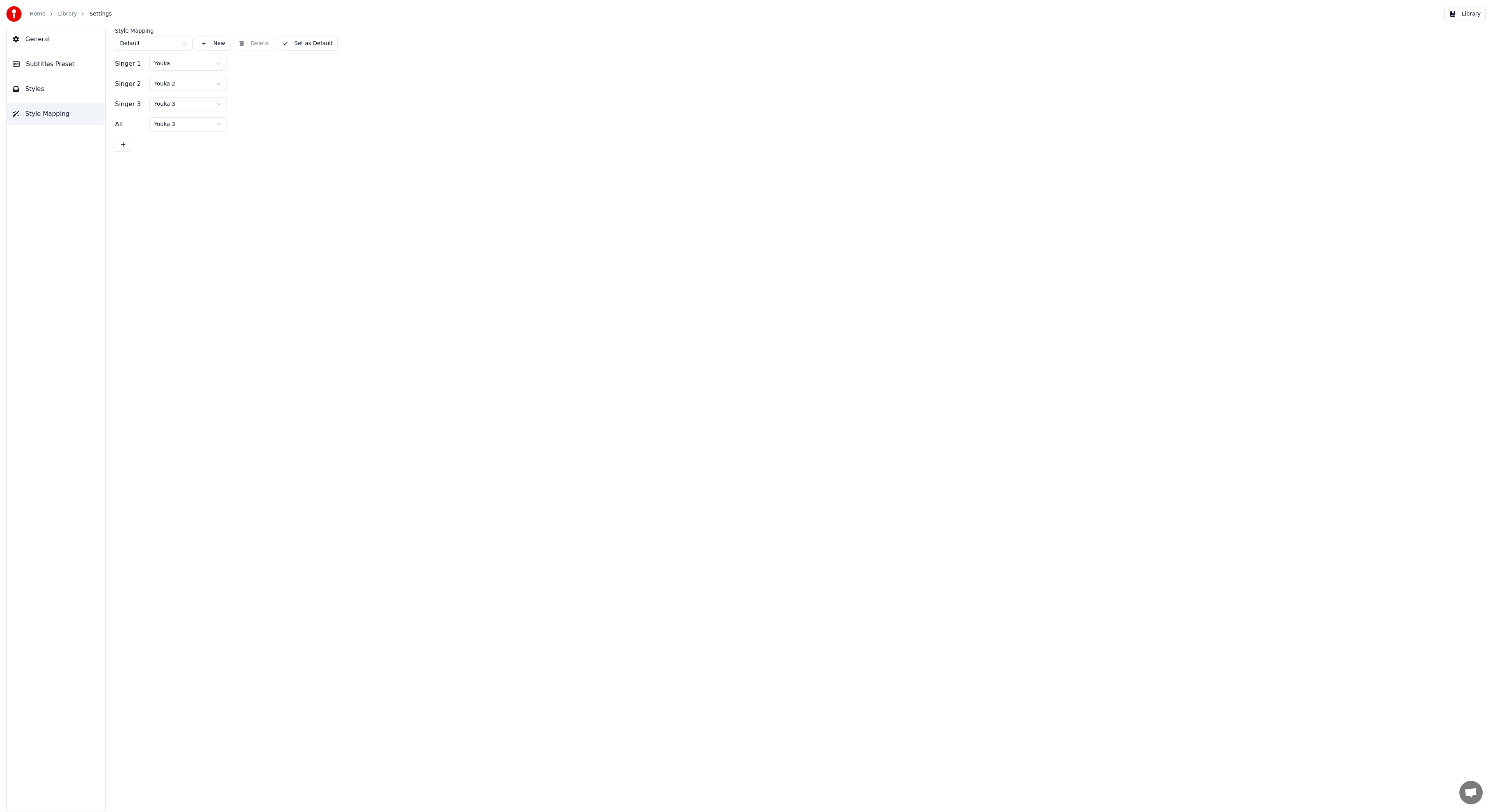
click at [48, 40] on button "General" at bounding box center [56, 39] width 99 height 22
click at [1476, 16] on button "Library" at bounding box center [1465, 14] width 41 height 14
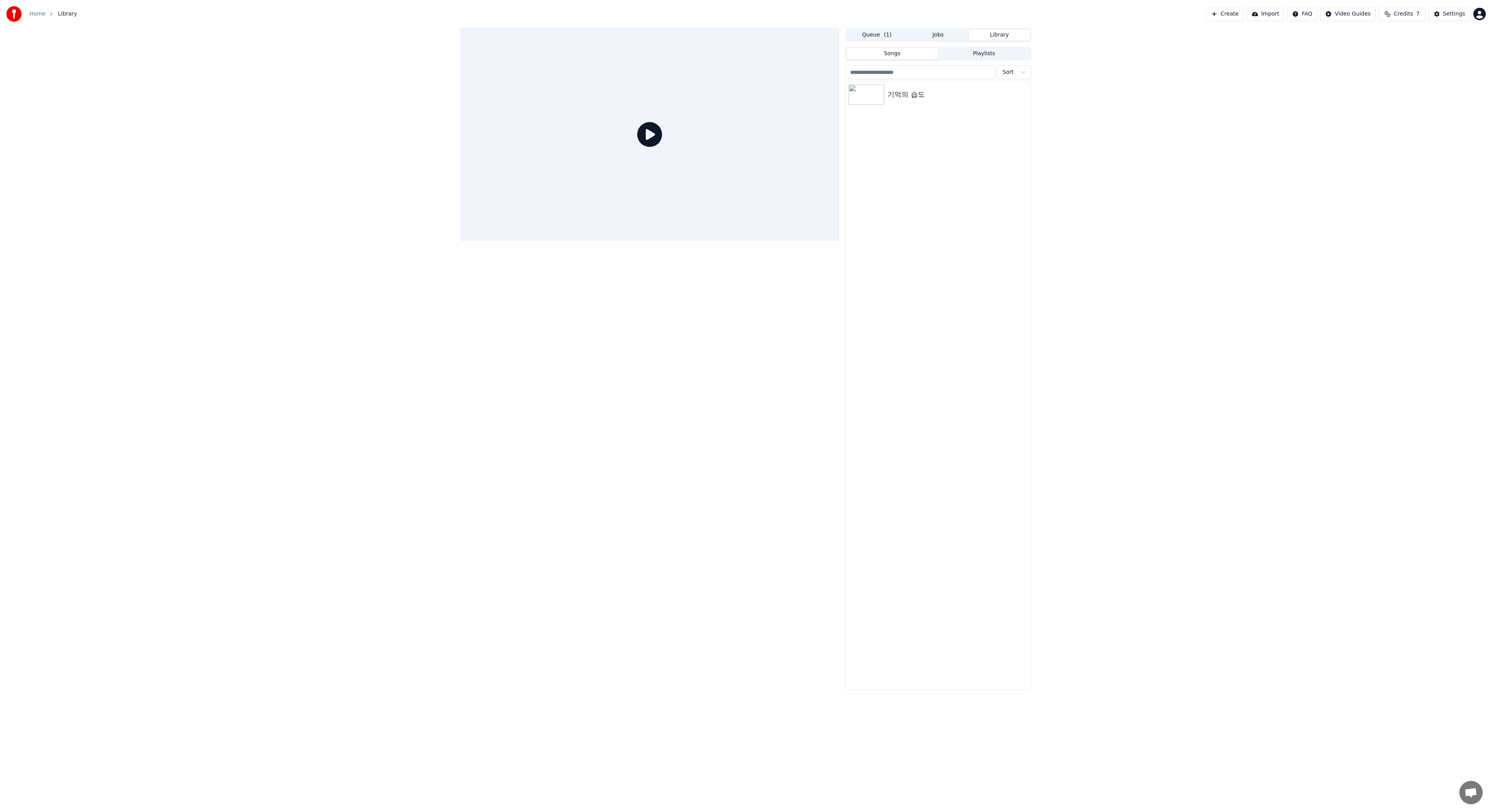
click at [650, 136] on icon at bounding box center [650, 135] width 25 height 25
click at [864, 95] on img at bounding box center [867, 94] width 36 height 20
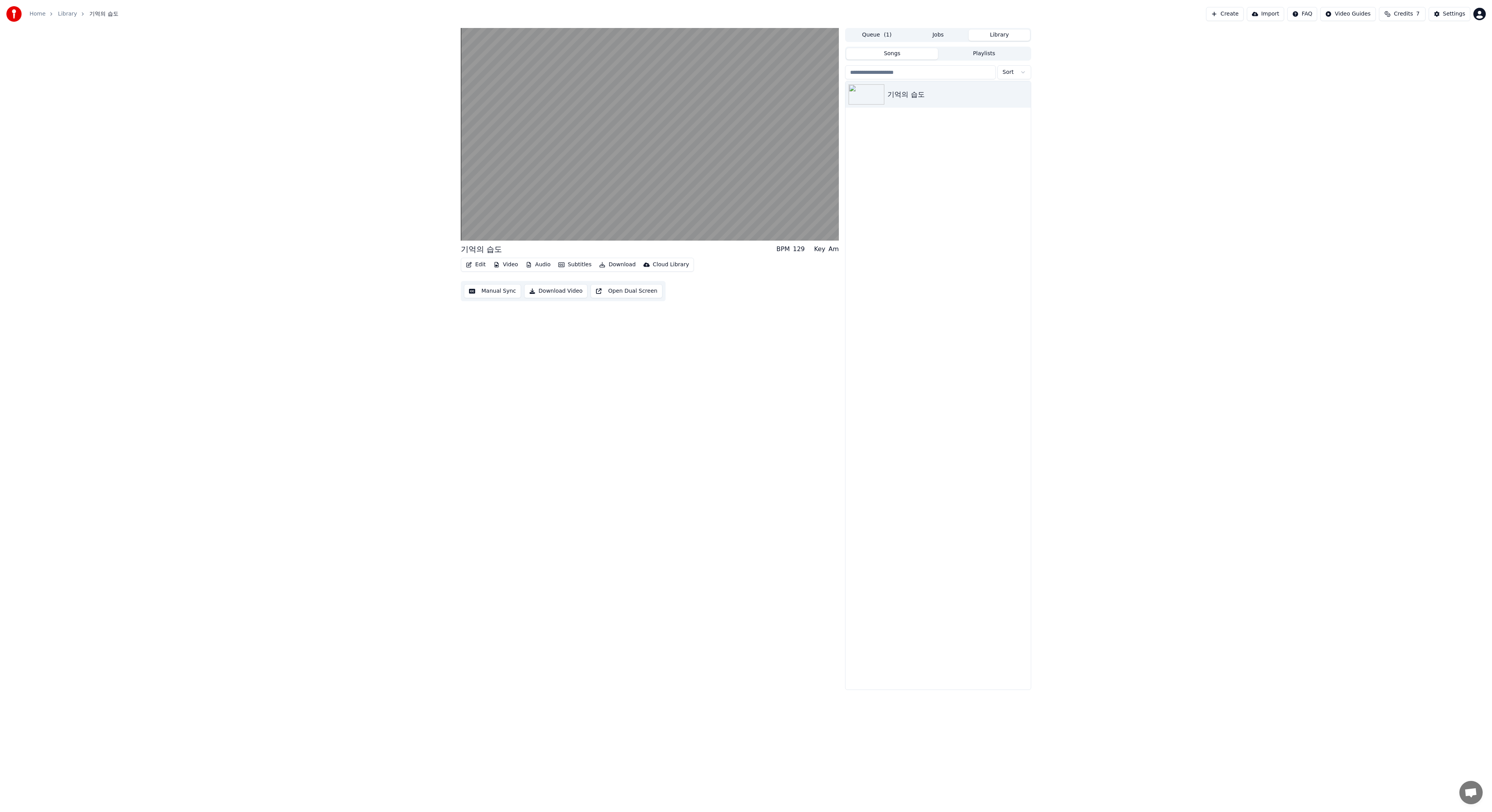
click at [1236, 14] on button "Create" at bounding box center [1224, 14] width 37 height 14
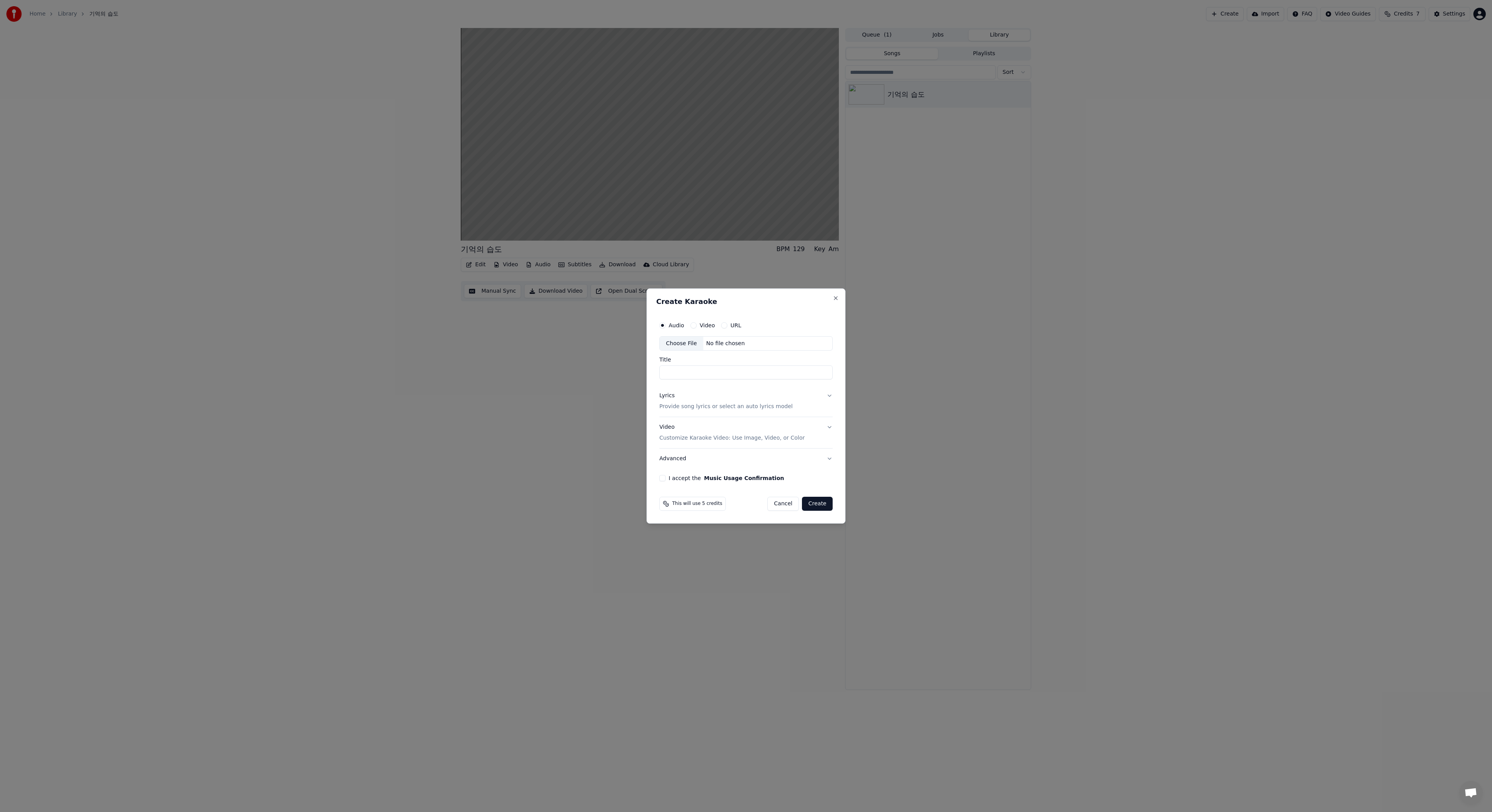
click at [683, 342] on div "Choose File" at bounding box center [681, 343] width 43 height 14
click at [701, 323] on label "Video" at bounding box center [707, 325] width 15 height 5
click at [697, 323] on button "Video" at bounding box center [693, 325] width 6 height 6
click at [687, 341] on div "Choose File" at bounding box center [681, 343] width 43 height 14
type input "*********"
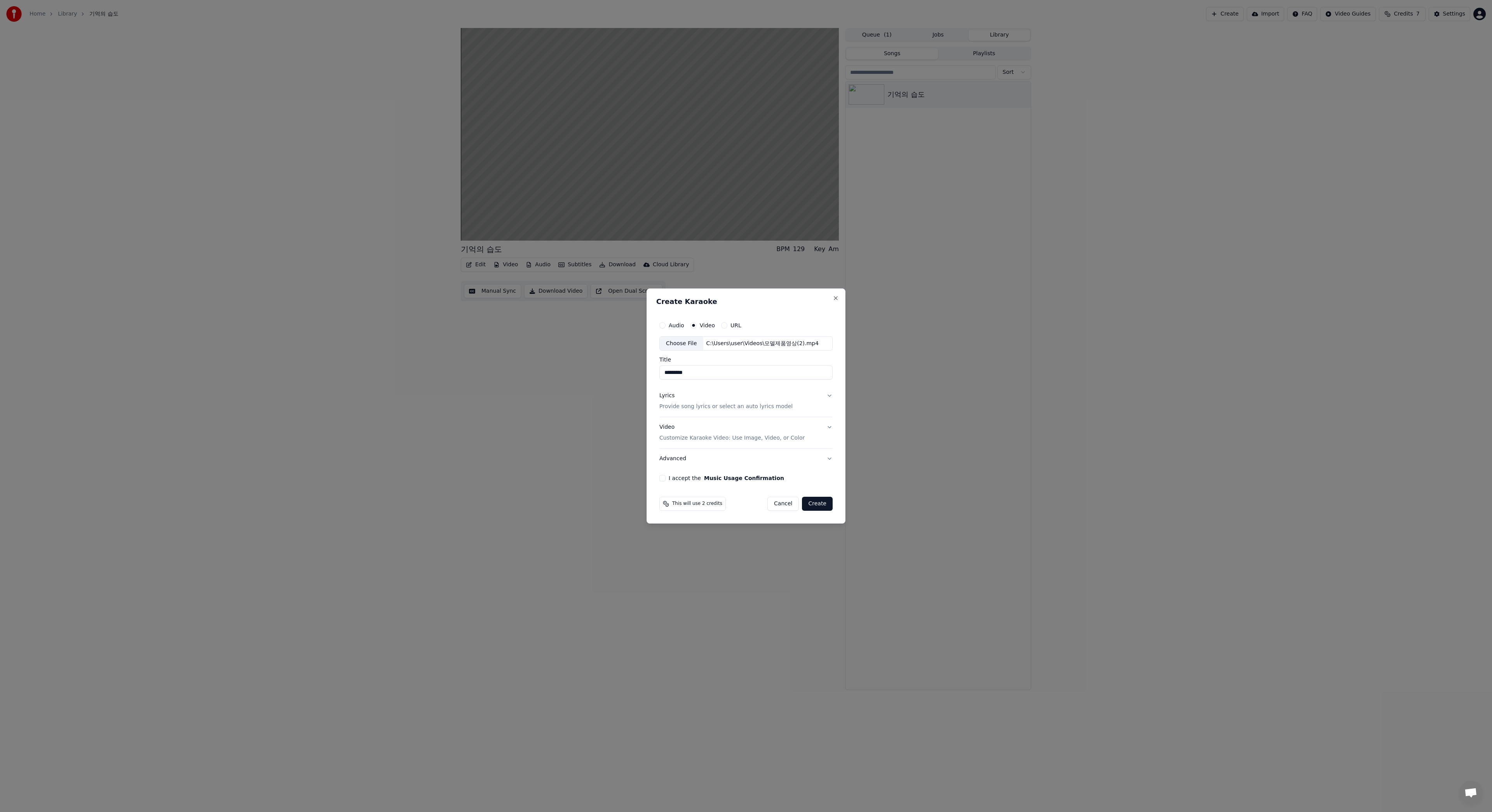
click at [658, 478] on div "Audio Video URL Choose File C:\Users\user\Videos\모델제품영상(2).mp4 Title ********* …" at bounding box center [746, 399] width 180 height 170
click at [664, 477] on button "I accept the Music Usage Confirmation" at bounding box center [662, 477] width 6 height 6
click at [819, 505] on button "Create" at bounding box center [817, 503] width 31 height 14
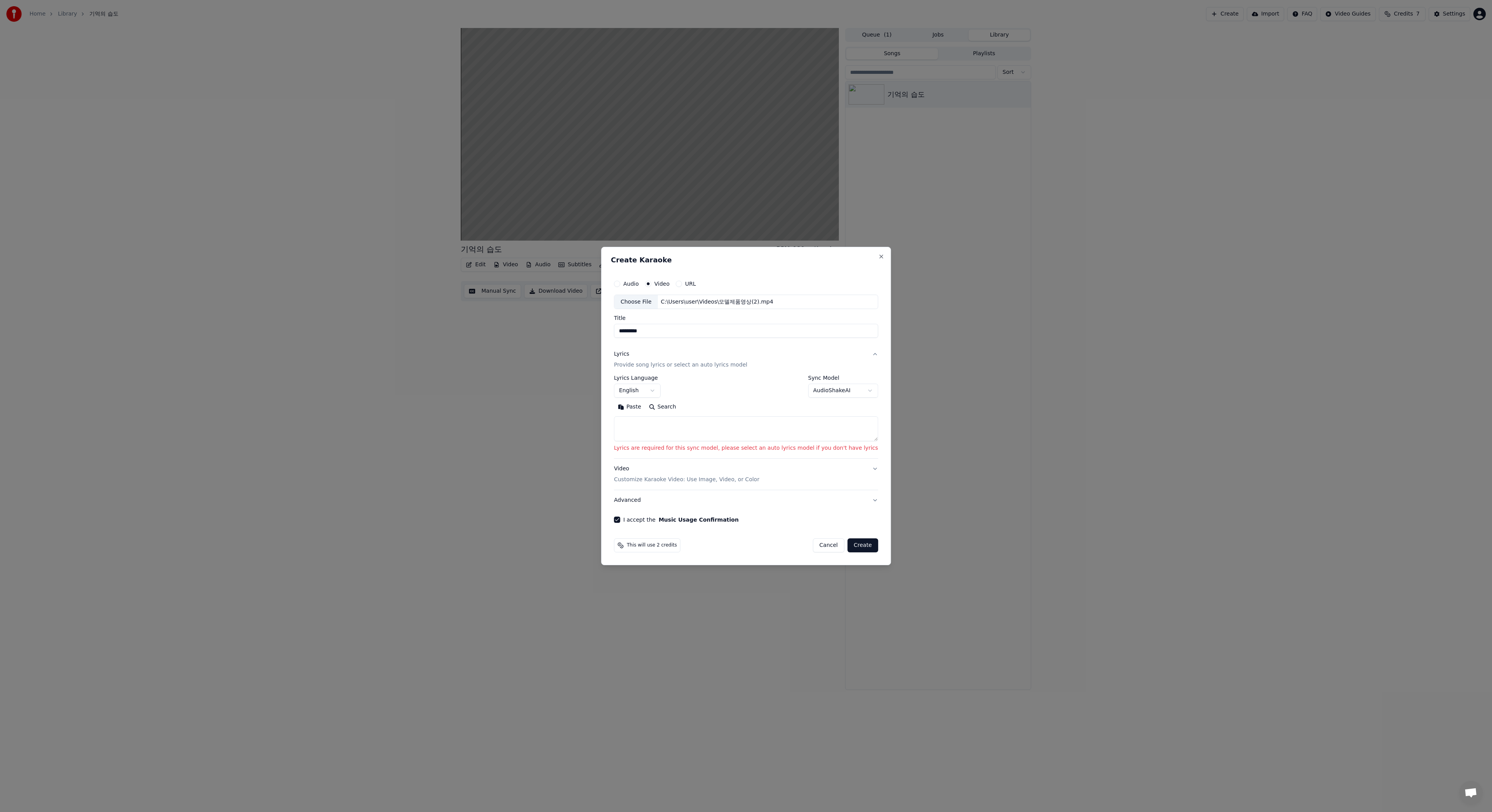
click at [659, 391] on body "**********" at bounding box center [746, 406] width 1492 height 812
select select "**"
click at [834, 390] on body "**********" at bounding box center [746, 406] width 1492 height 812
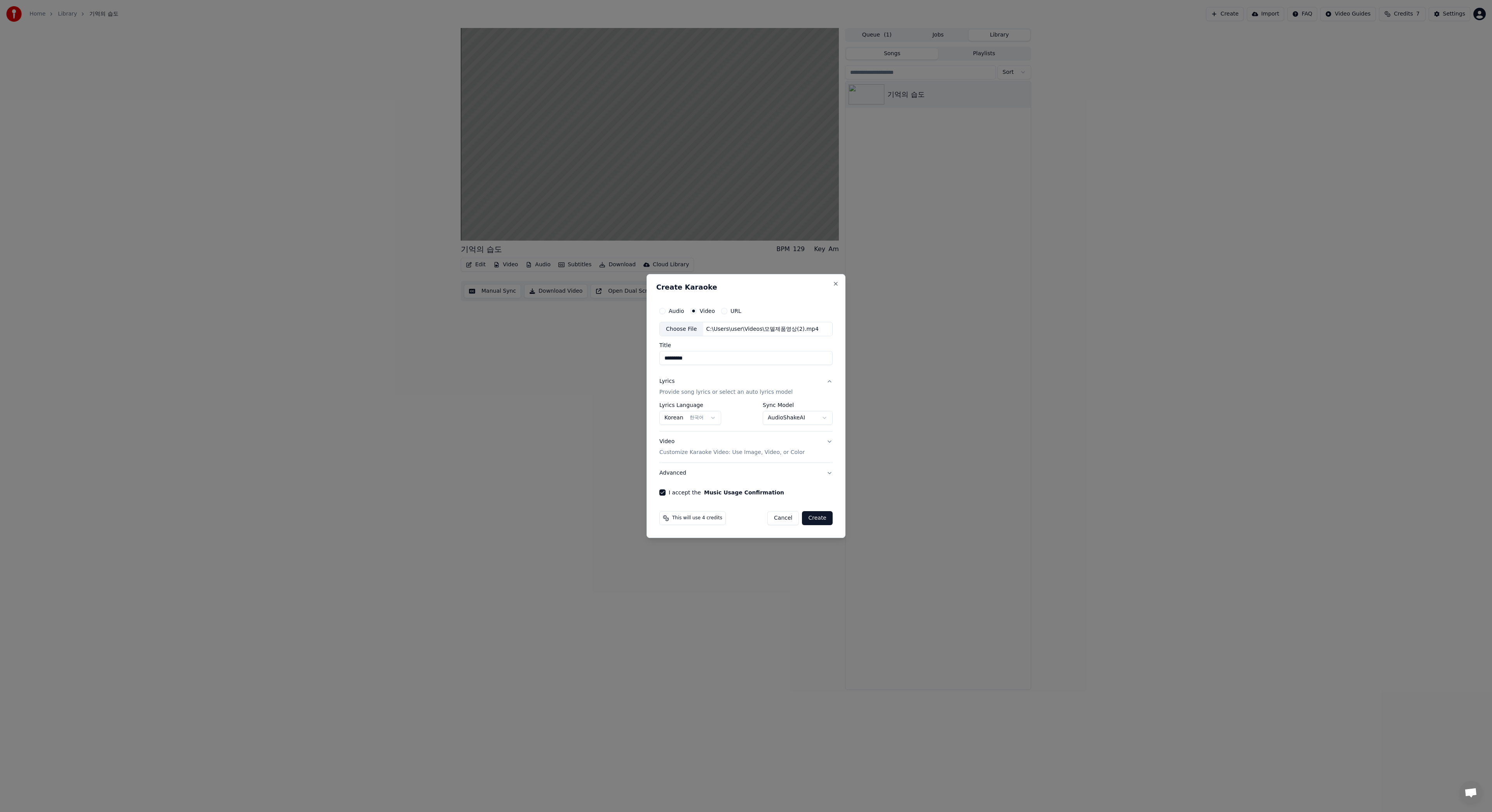
click at [821, 519] on button "Create" at bounding box center [817, 517] width 31 height 14
select select "**********"
select select
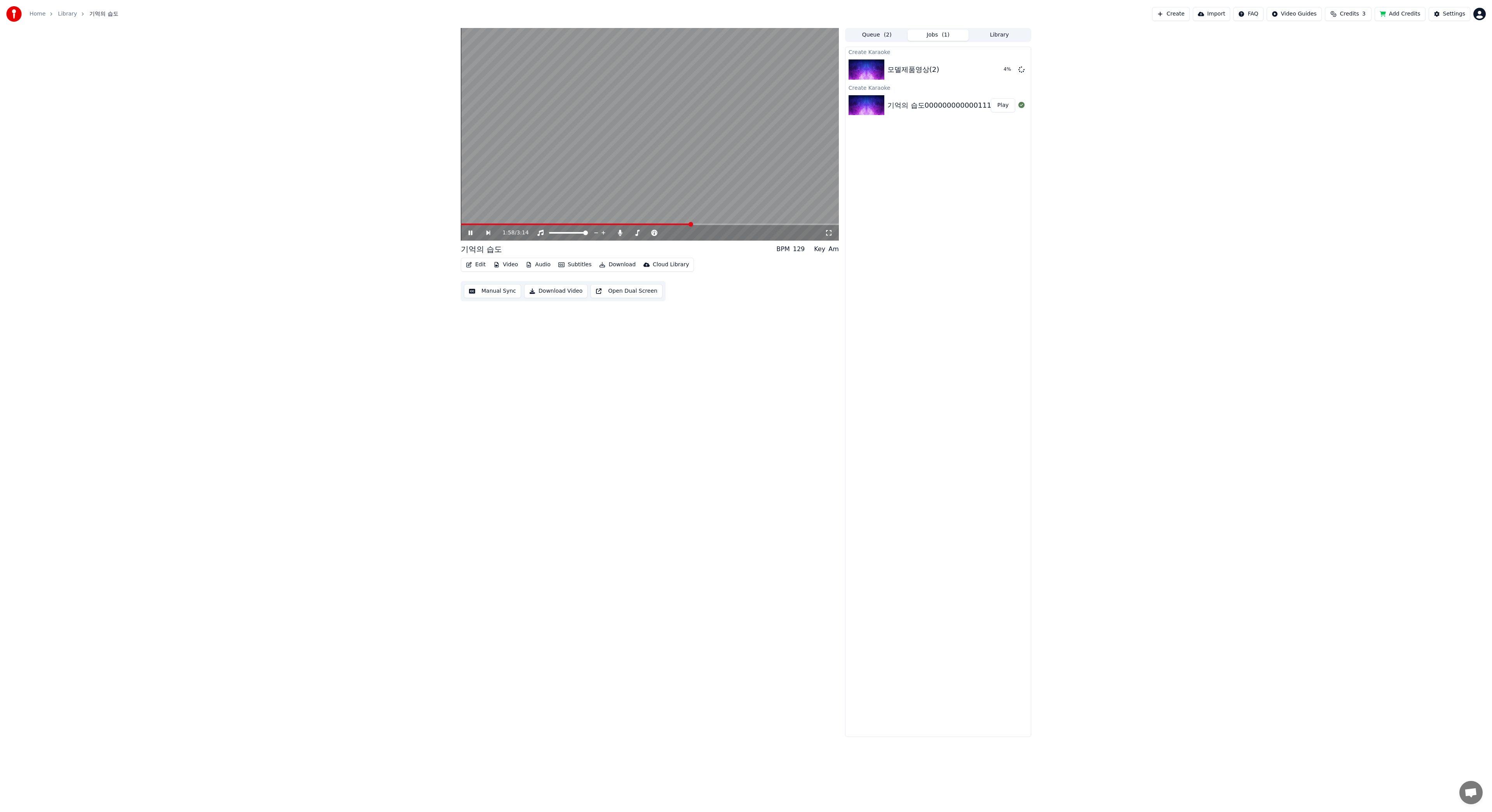
click at [476, 231] on icon at bounding box center [475, 232] width 18 height 6
click at [607, 263] on button "Download" at bounding box center [617, 264] width 43 height 11
click at [1407, 16] on button "Add Credits" at bounding box center [1400, 14] width 51 height 14
click at [1481, 13] on html "Home Library 기억의 습도 Create Import FAQ Video Guides Credits 3 Add Credits Settin…" at bounding box center [746, 406] width 1492 height 812
click at [1430, 54] on span "Billing" at bounding box center [1424, 58] width 16 height 8
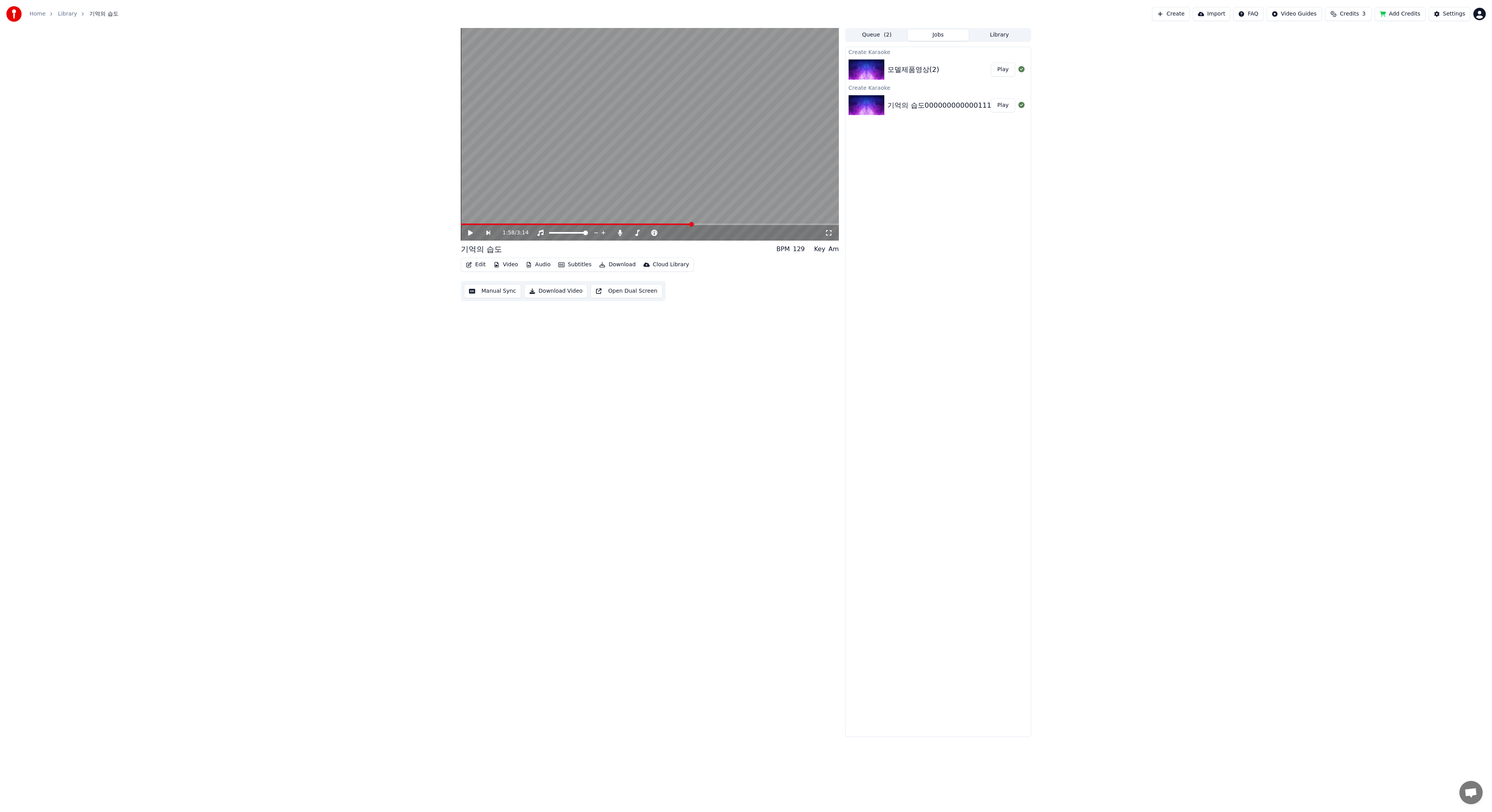
click at [1355, 16] on span "Credits" at bounding box center [1349, 14] width 19 height 8
click at [1355, 73] on button "Refresh" at bounding box center [1353, 72] width 40 height 14
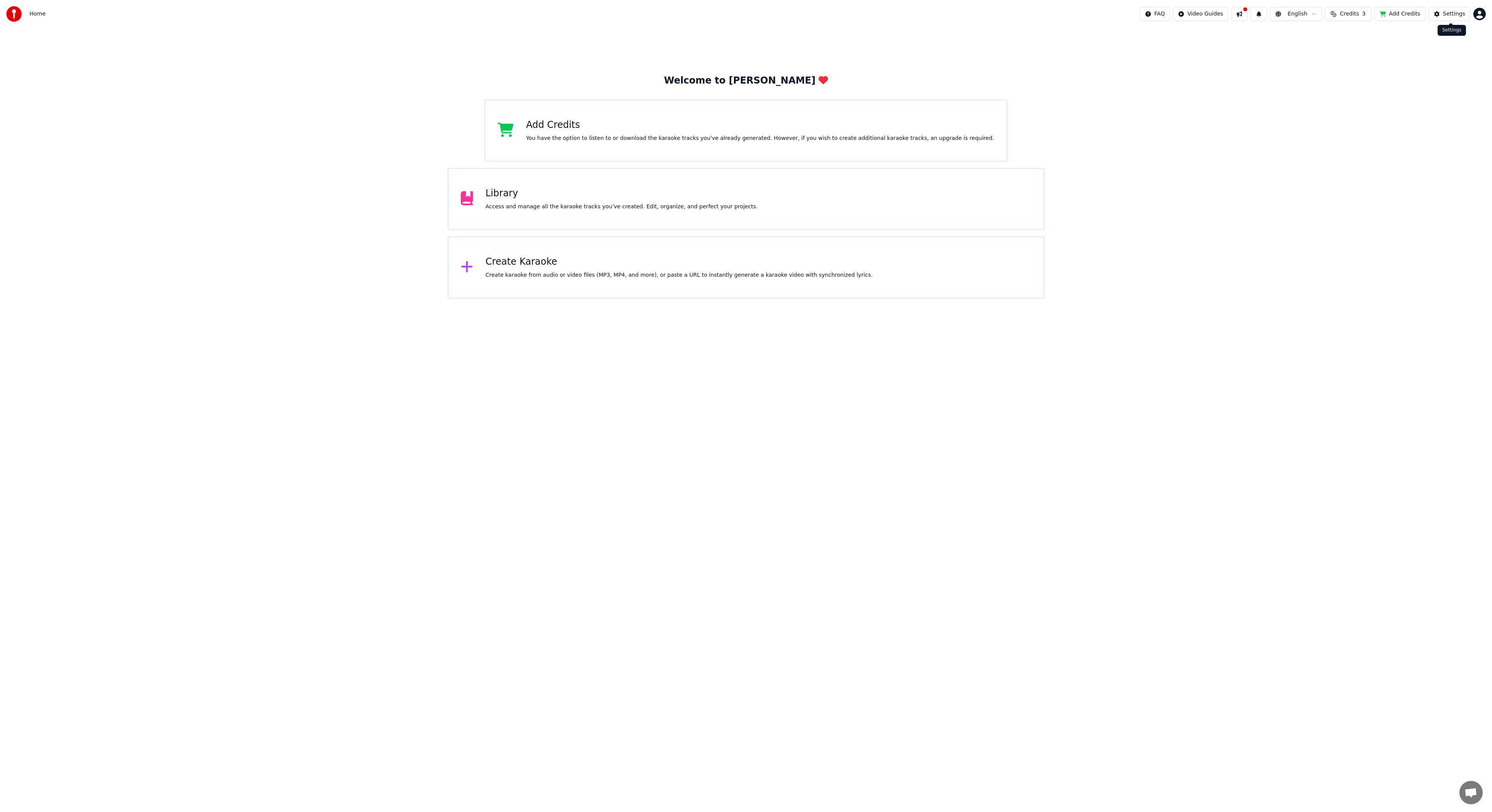
click at [1456, 14] on div "Settings" at bounding box center [1455, 14] width 22 height 8
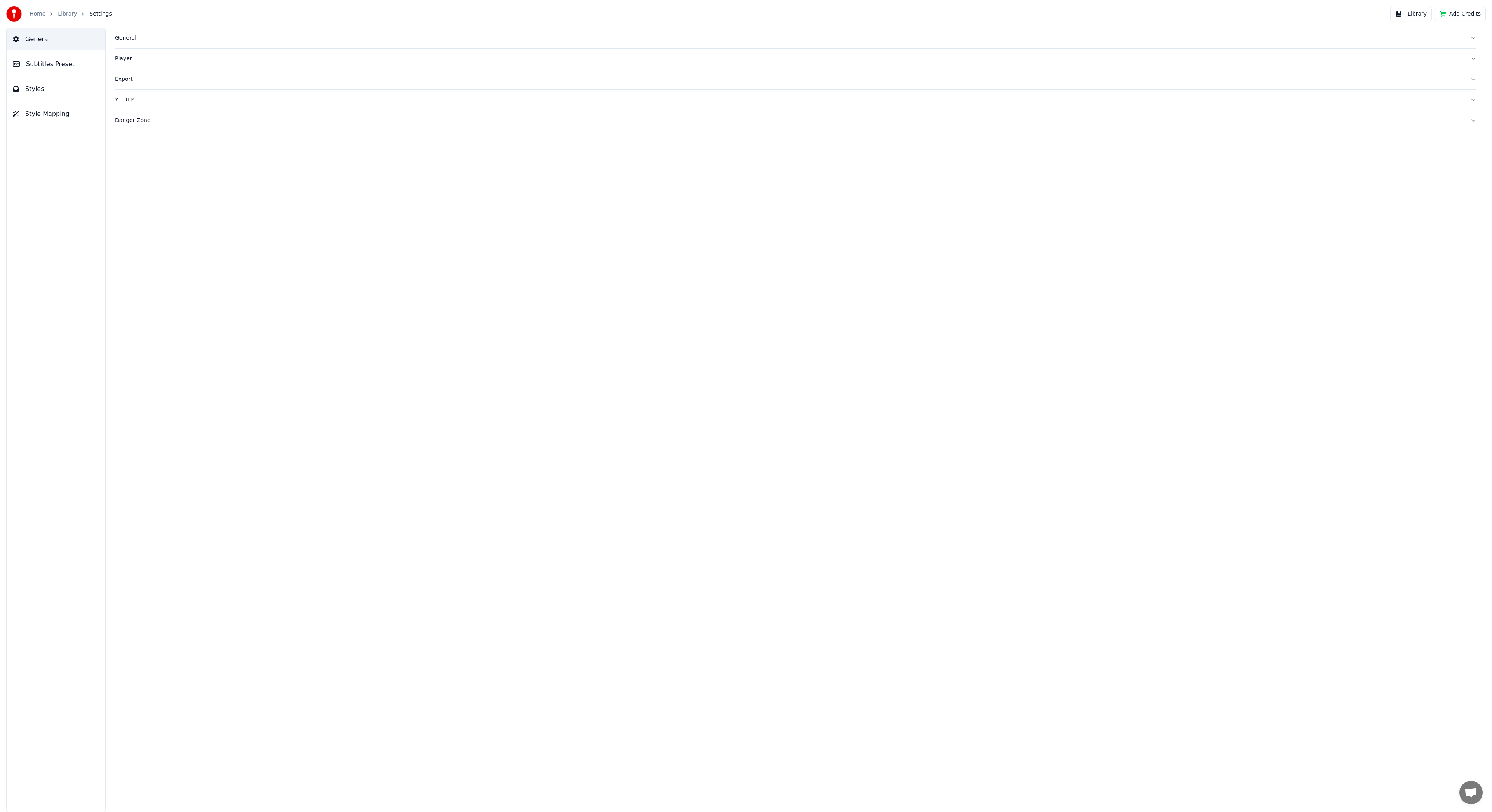
click at [25, 87] on span "Styles" at bounding box center [34, 89] width 19 height 9
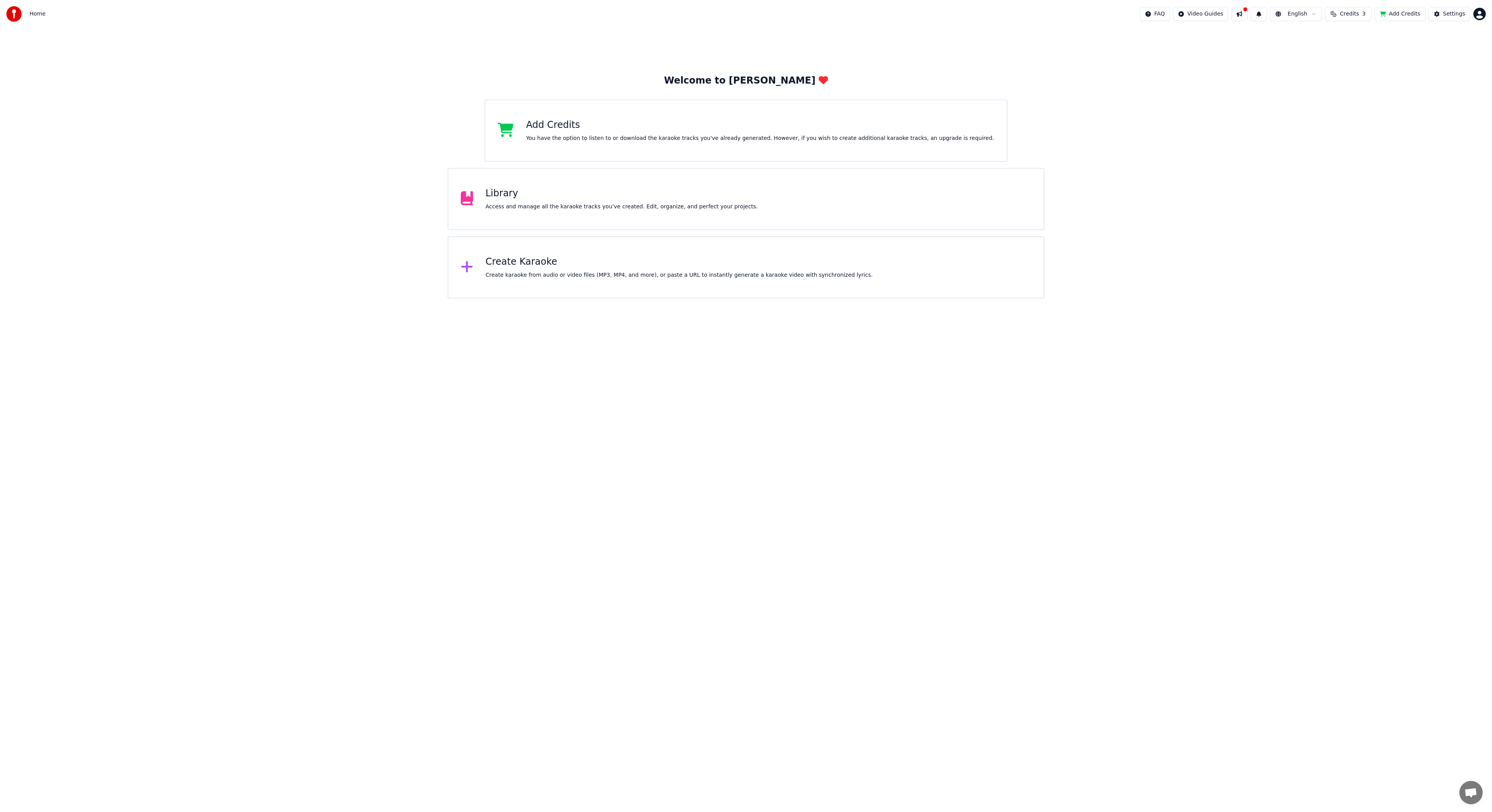
click at [1357, 14] on span "Credits" at bounding box center [1349, 14] width 19 height 8
click at [1360, 72] on button "Refresh" at bounding box center [1353, 72] width 40 height 14
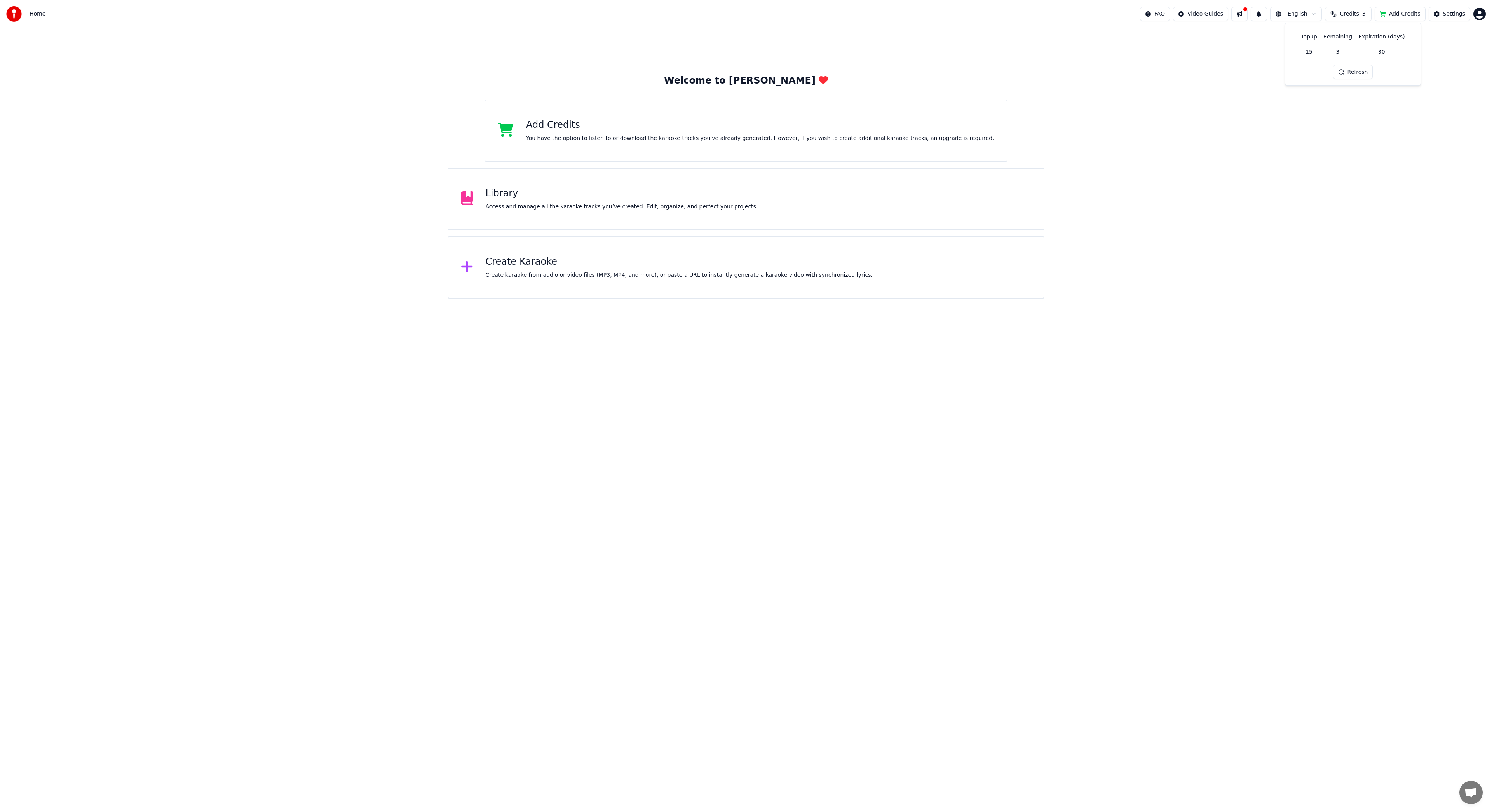
click at [1360, 72] on button "Refresh" at bounding box center [1353, 72] width 40 height 14
click at [1410, 14] on button "Add Credits" at bounding box center [1400, 14] width 51 height 14
click at [1355, 13] on span "Credits" at bounding box center [1349, 14] width 19 height 8
click at [1360, 78] on button "Refresh" at bounding box center [1353, 72] width 40 height 14
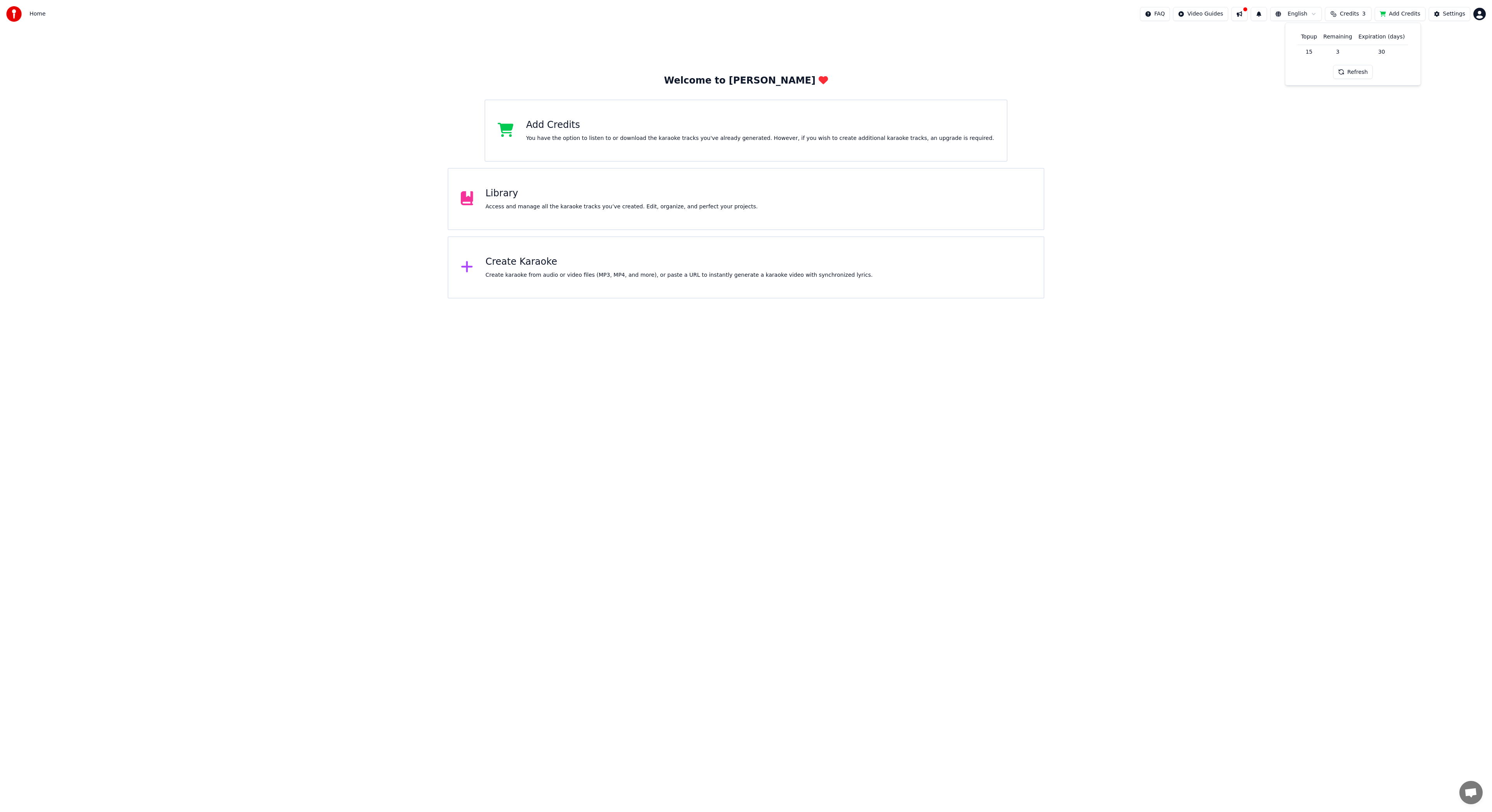
click at [1360, 73] on button "Refresh" at bounding box center [1353, 72] width 40 height 14
click at [1385, 49] on td "30" at bounding box center [1382, 51] width 53 height 14
click at [1382, 54] on td "30" at bounding box center [1382, 51] width 53 height 14
click at [1473, 16] on div "FAQ Video Guides English Credits 3 Add Credits Settings" at bounding box center [1313, 14] width 346 height 14
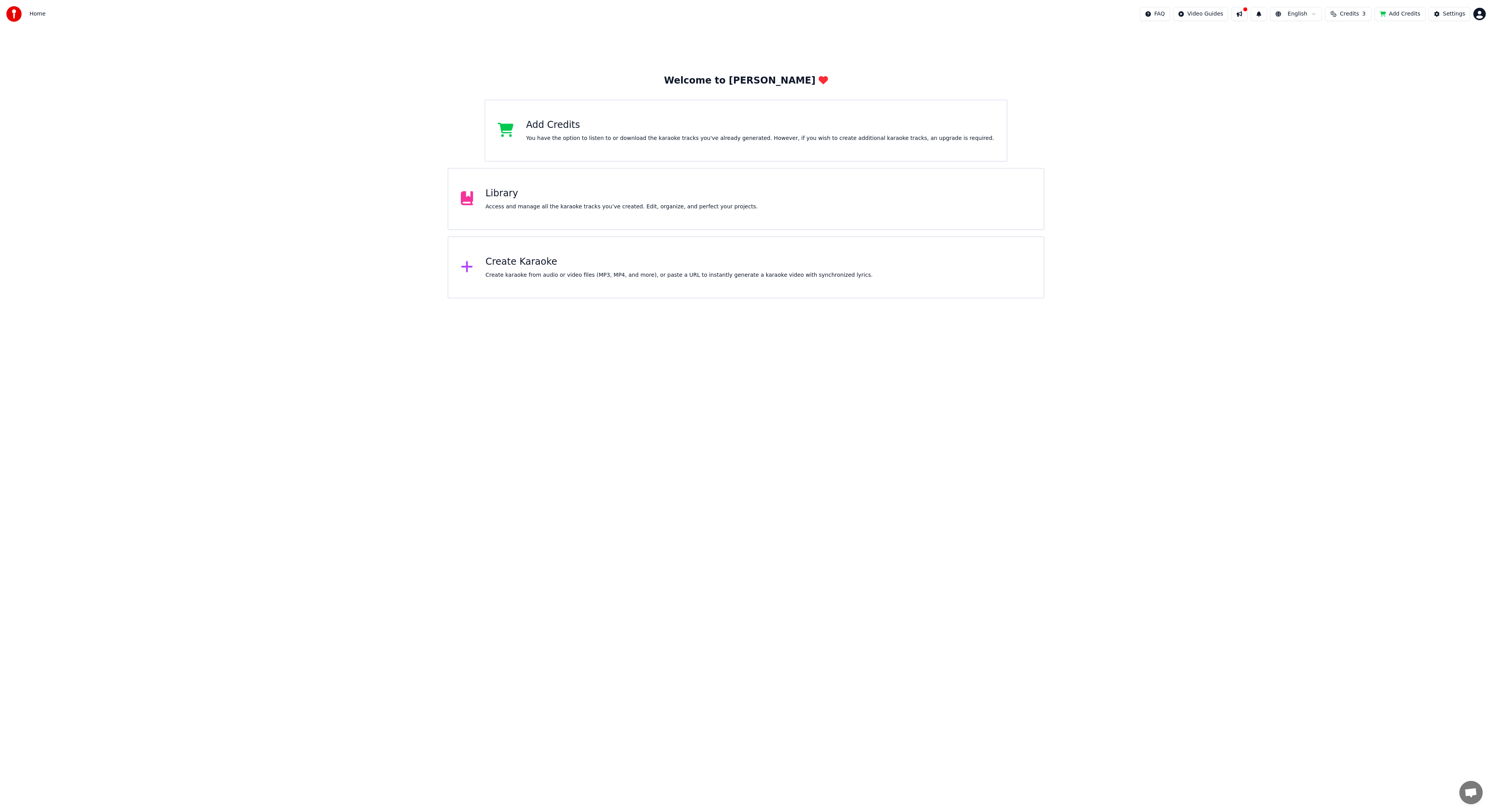
click at [1481, 14] on html "Home FAQ Video Guides English Credits 3 Add Credits Settings Welcome to Youka A…" at bounding box center [746, 149] width 1492 height 299
click at [1454, 68] on div "Feature Voting" at bounding box center [1445, 74] width 89 height 12
click at [1357, 13] on span "Credits" at bounding box center [1349, 14] width 19 height 8
click at [1477, 17] on html "Home FAQ Video Guides English Credits 3 Add Credits Settings Welcome to Youka A…" at bounding box center [746, 149] width 1492 height 299
click at [1426, 54] on span "Billing" at bounding box center [1424, 58] width 16 height 8
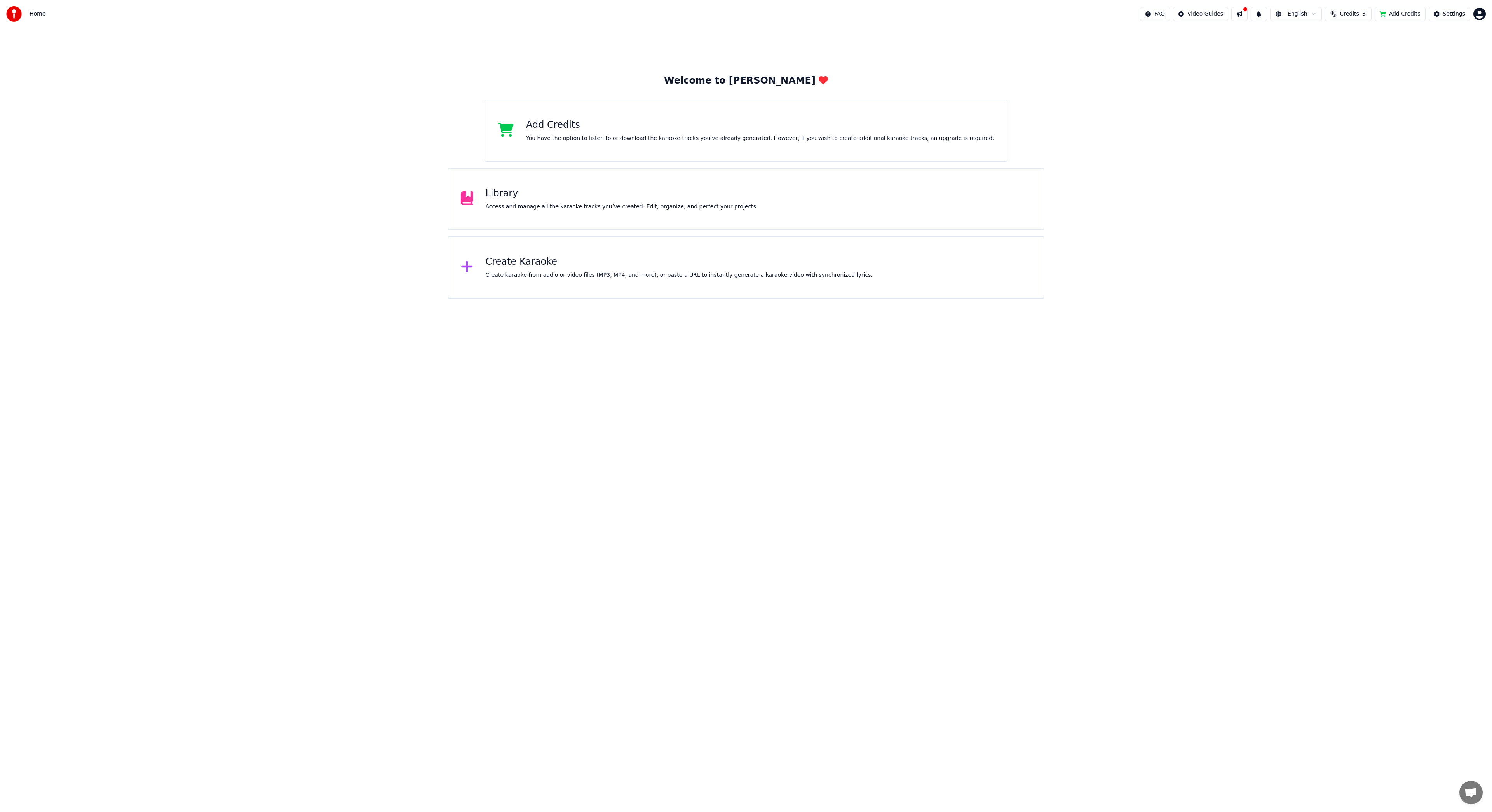
click at [1359, 14] on span "Credits" at bounding box center [1349, 14] width 19 height 8
click at [1357, 73] on button "Refresh" at bounding box center [1353, 72] width 40 height 14
click at [1451, 16] on div "Settings" at bounding box center [1455, 14] width 22 height 8
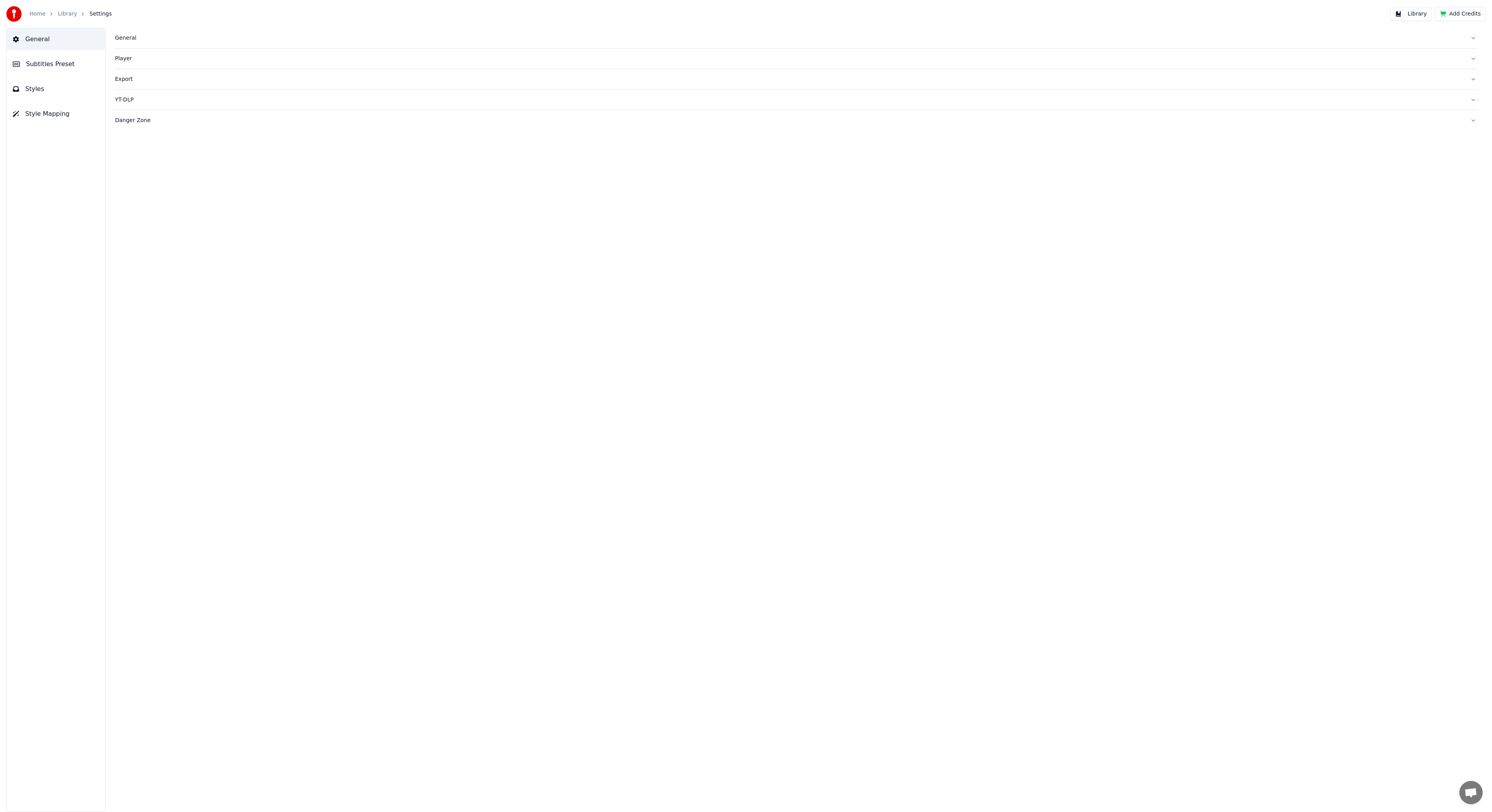
click at [1464, 17] on button "Add Credits" at bounding box center [1460, 14] width 51 height 14
click at [1464, 16] on button "Add Credits" at bounding box center [1460, 14] width 51 height 14
click at [1413, 18] on button "Library" at bounding box center [1411, 14] width 41 height 14
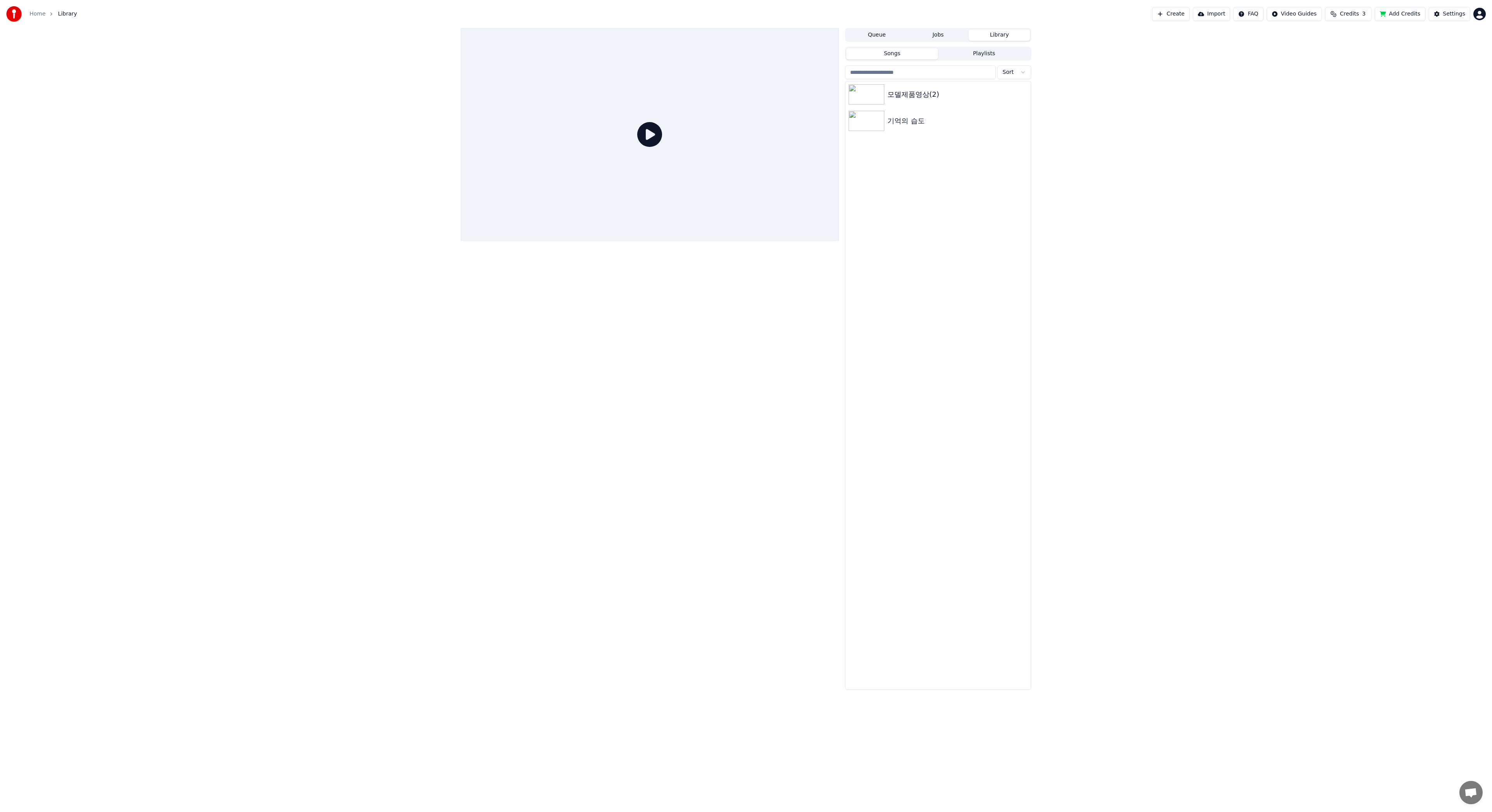
click at [1355, 12] on span "Credits" at bounding box center [1349, 14] width 19 height 8
click at [1349, 70] on button "Refresh" at bounding box center [1353, 72] width 40 height 14
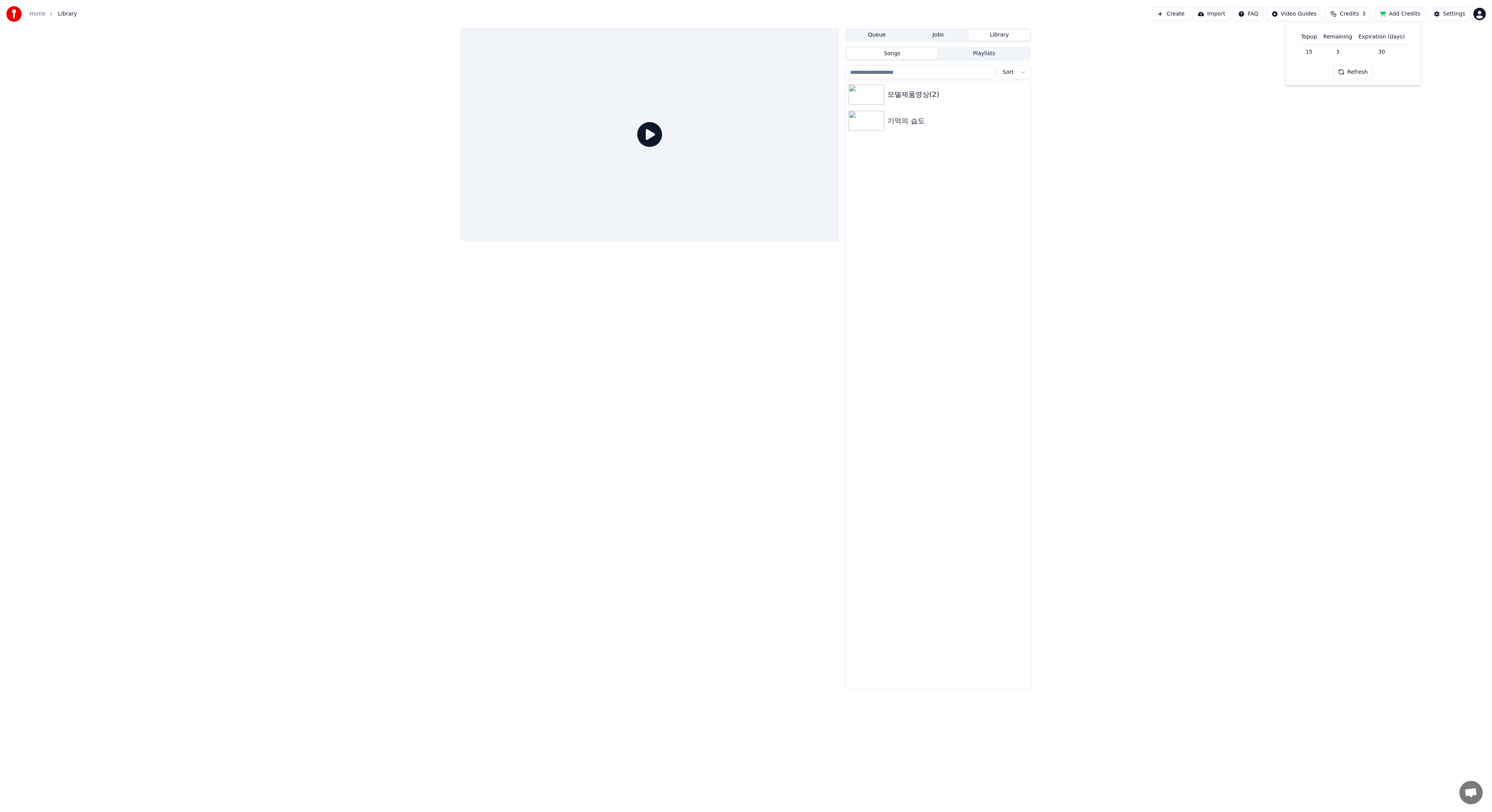
click at [1349, 70] on button "Refresh" at bounding box center [1353, 72] width 40 height 14
click at [1349, 70] on div "Refresh" at bounding box center [1353, 72] width 49 height 14
click at [1349, 70] on button "Refresh" at bounding box center [1353, 72] width 40 height 14
click at [1349, 70] on div "Refresh" at bounding box center [1353, 72] width 49 height 14
click at [1349, 70] on button "Refresh" at bounding box center [1353, 72] width 49 height 14
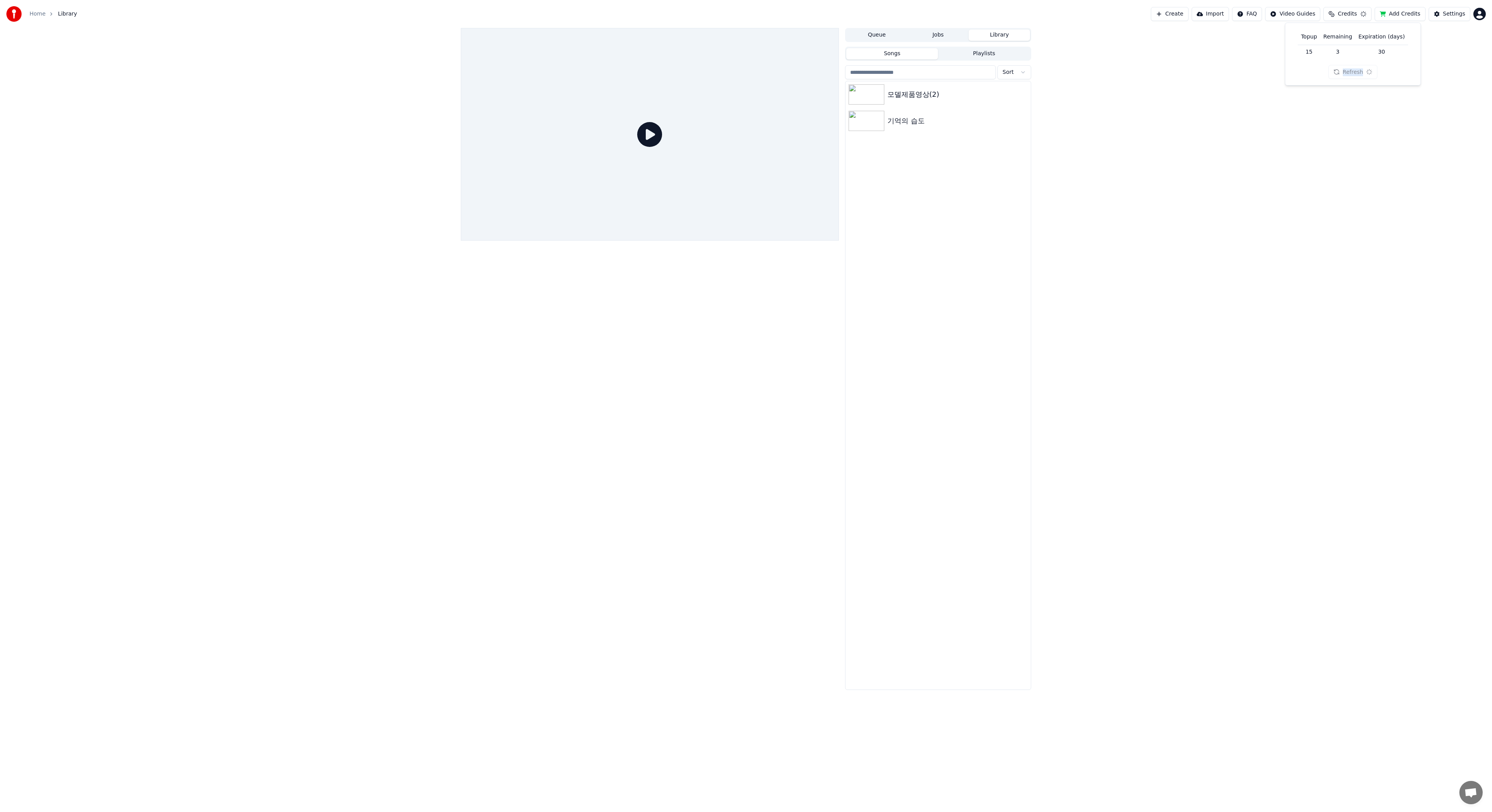
click at [1349, 70] on div "Refresh" at bounding box center [1353, 72] width 49 height 14
click at [1349, 70] on button "Refresh" at bounding box center [1353, 72] width 40 height 14
click at [1349, 70] on div "Refresh" at bounding box center [1353, 72] width 40 height 14
click at [1349, 70] on div "Refresh" at bounding box center [1353, 72] width 49 height 14
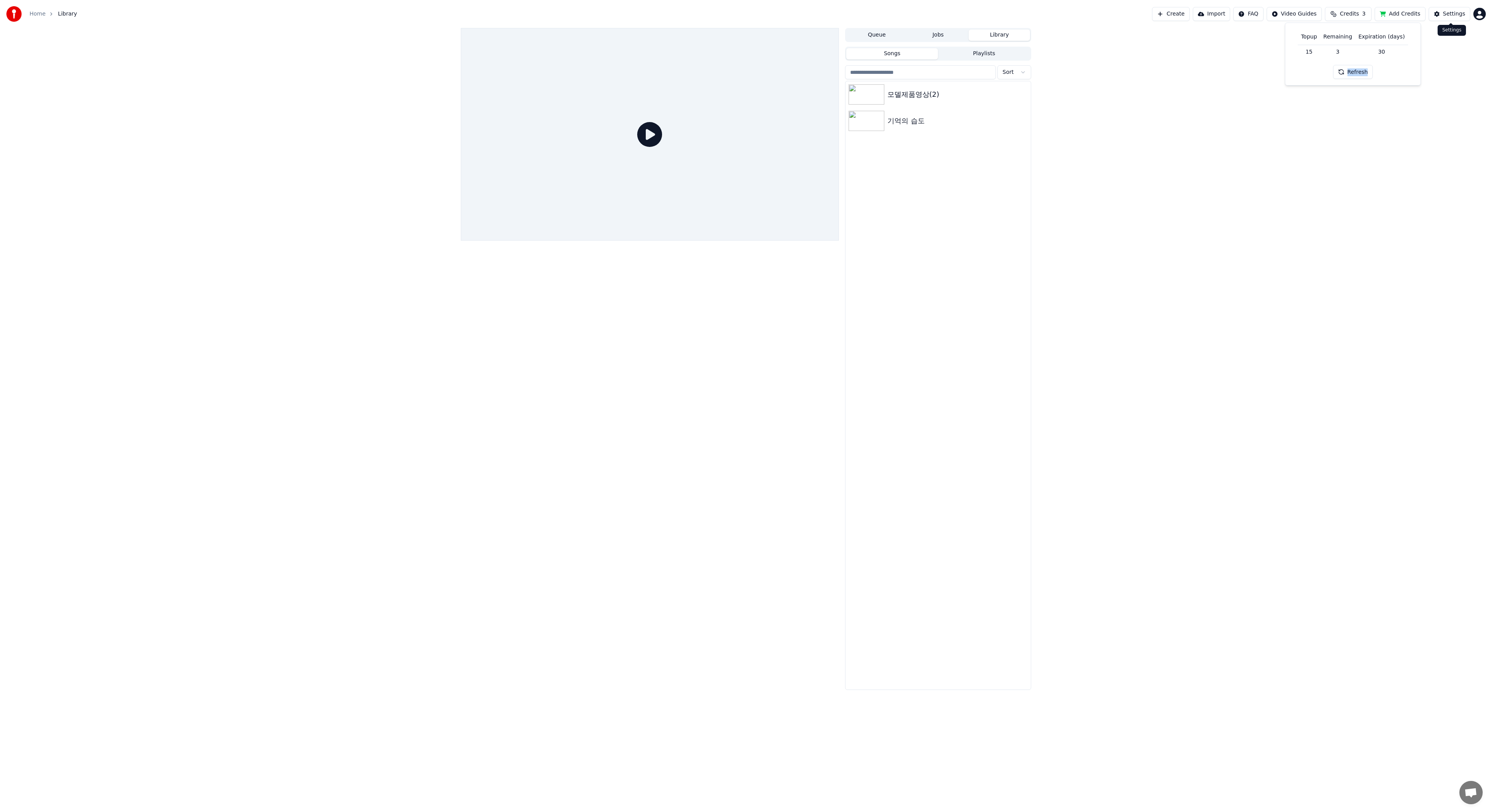
click at [1486, 13] on div "Home Library Create Import FAQ Video Guides Credits 3 Add Credits Settings" at bounding box center [746, 14] width 1492 height 28
click at [1481, 14] on html "Home Library Create Import FAQ Video Guides Credits 3 Add Credits Settings Queu…" at bounding box center [746, 406] width 1492 height 812
click at [1437, 86] on span "Sign Out" at bounding box center [1428, 90] width 23 height 8
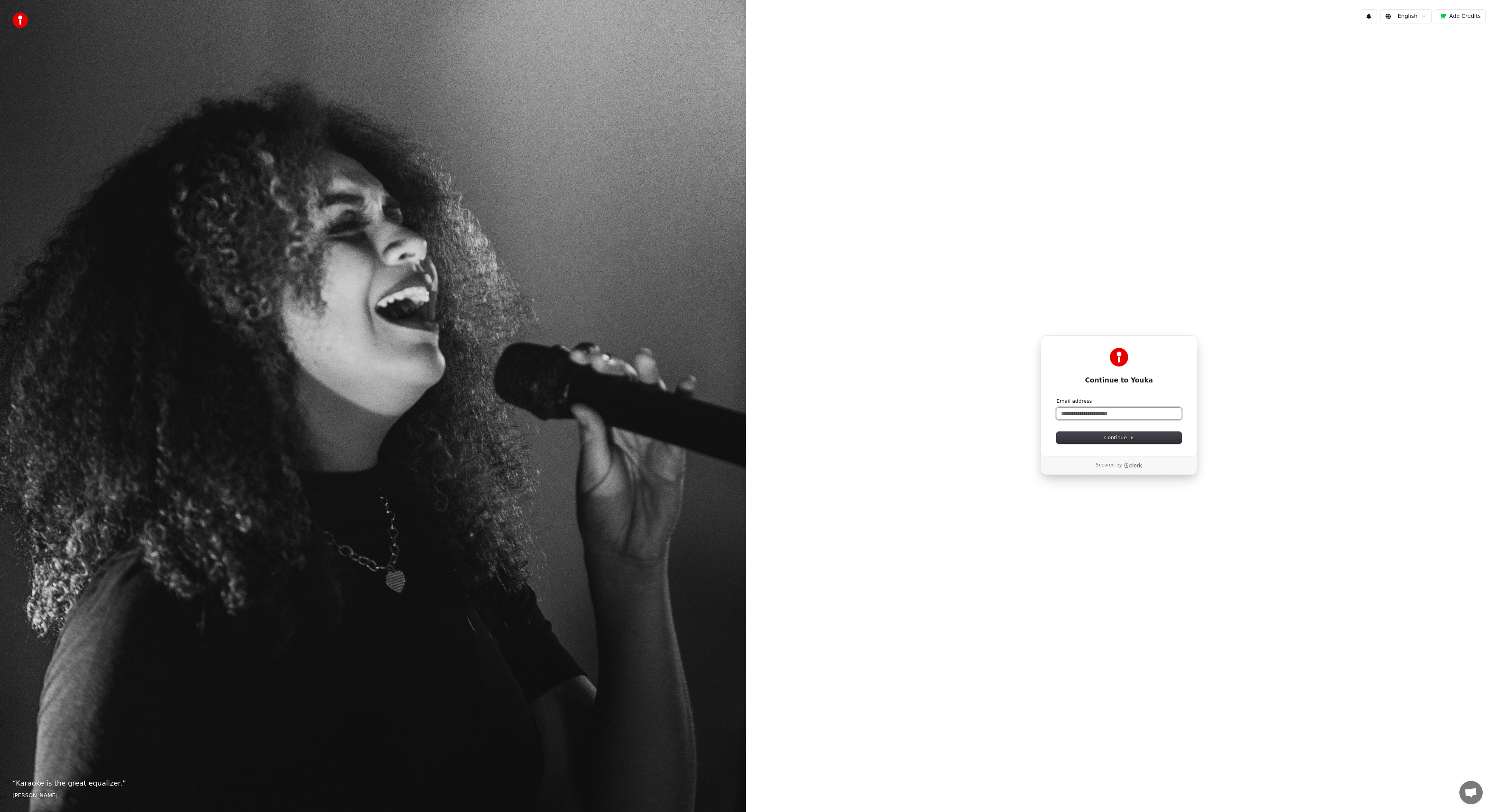
click at [1113, 412] on input "Email address" at bounding box center [1119, 414] width 125 height 12
type input "*"
click at [1113, 411] on input "Email address" at bounding box center [1119, 414] width 125 height 12
click at [1057, 398] on button "submit" at bounding box center [1057, 398] width 0 height 0
type input "**********"
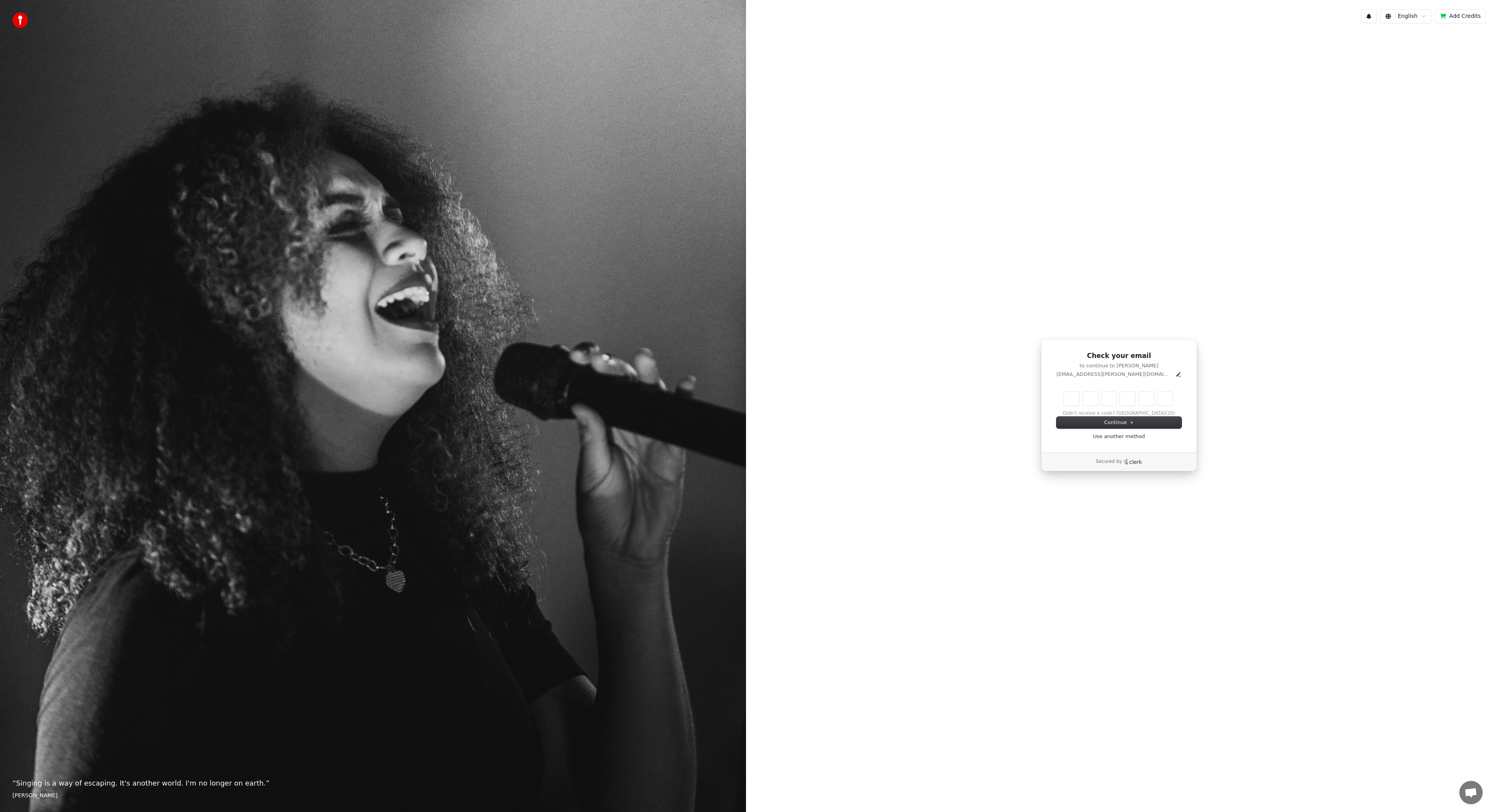
type input "*"
type input "**"
type input "*"
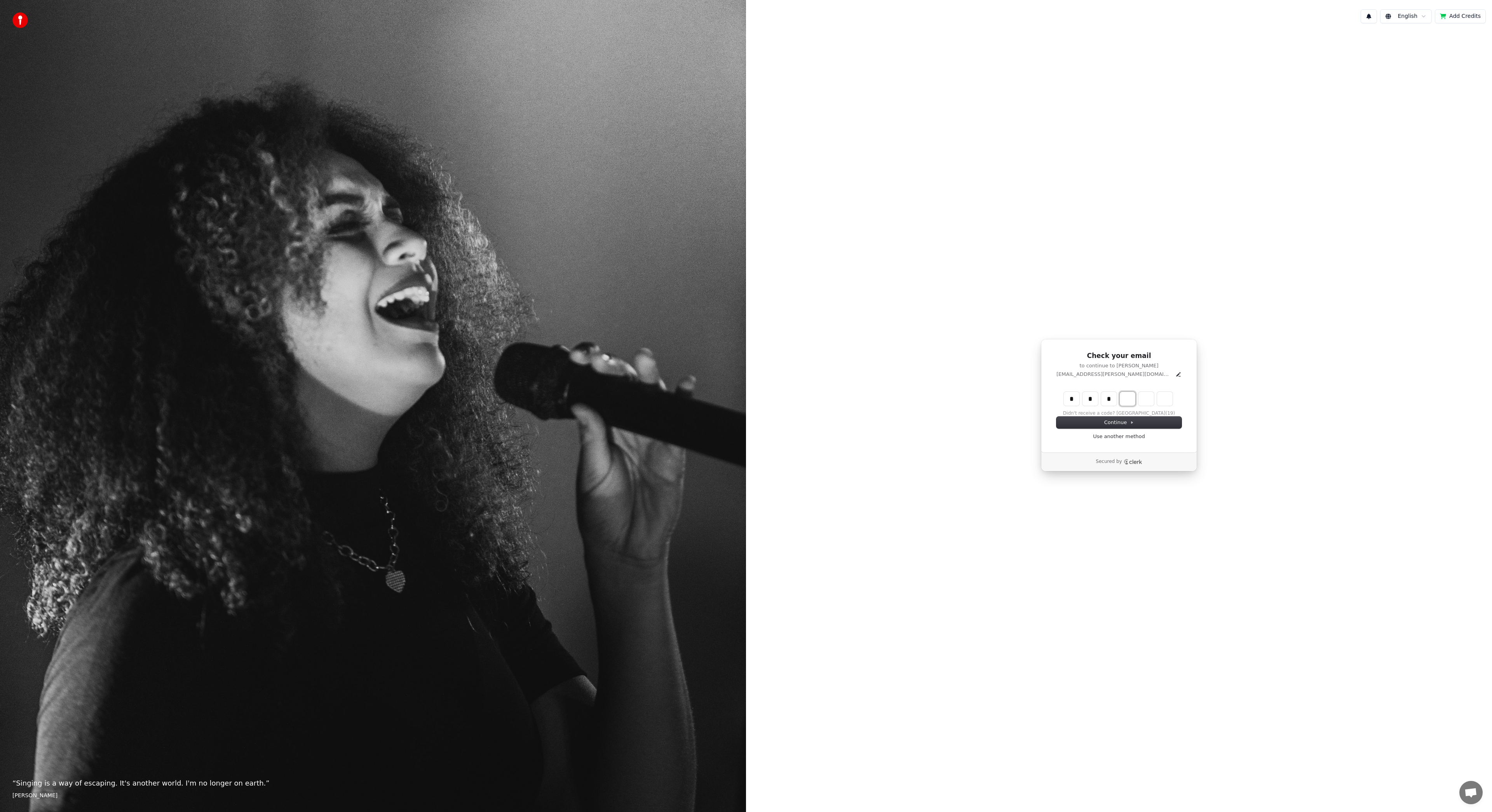
type input "***"
type input "*"
type input "****"
type input "*"
type input "******"
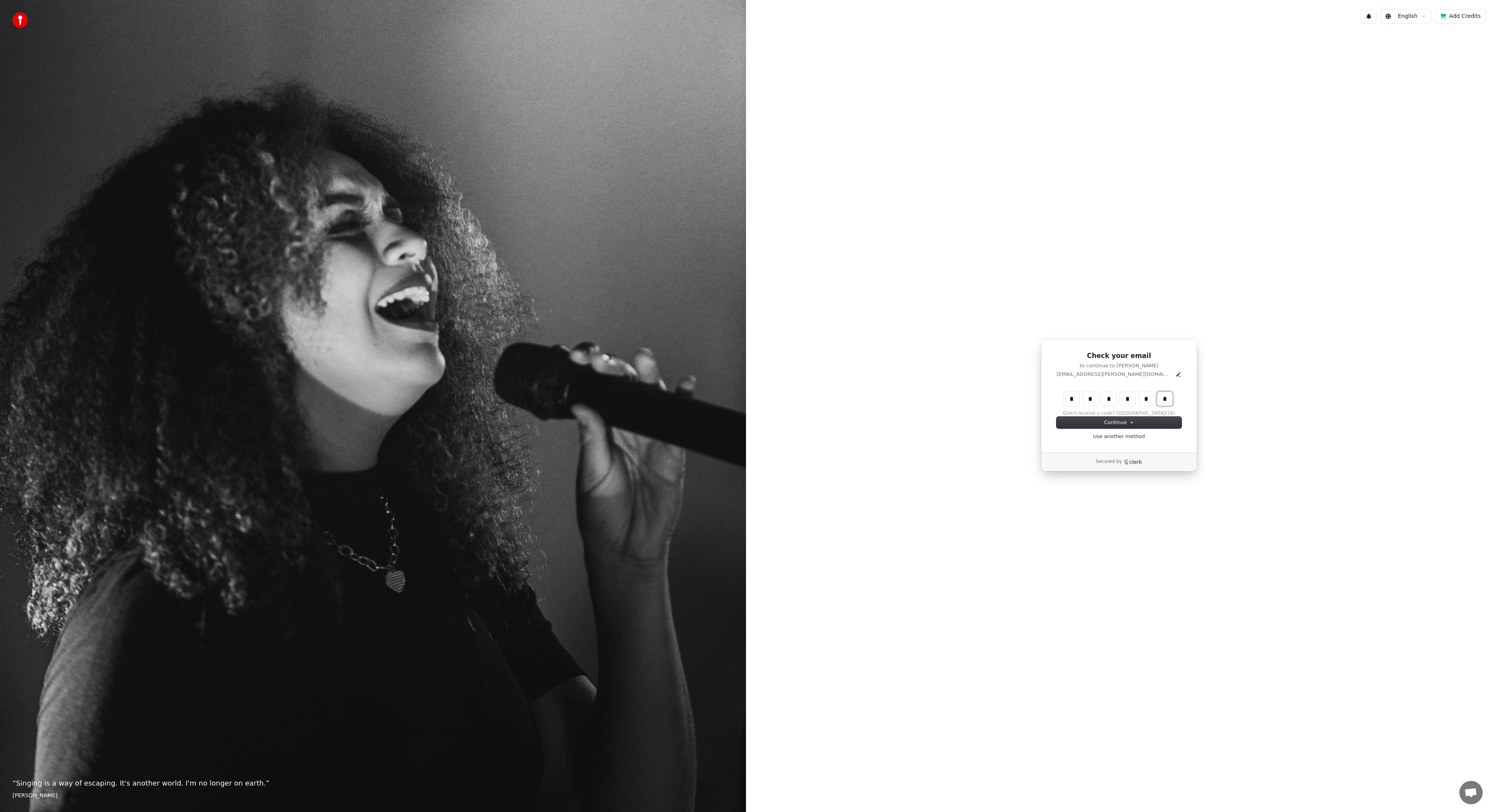
type input "*"
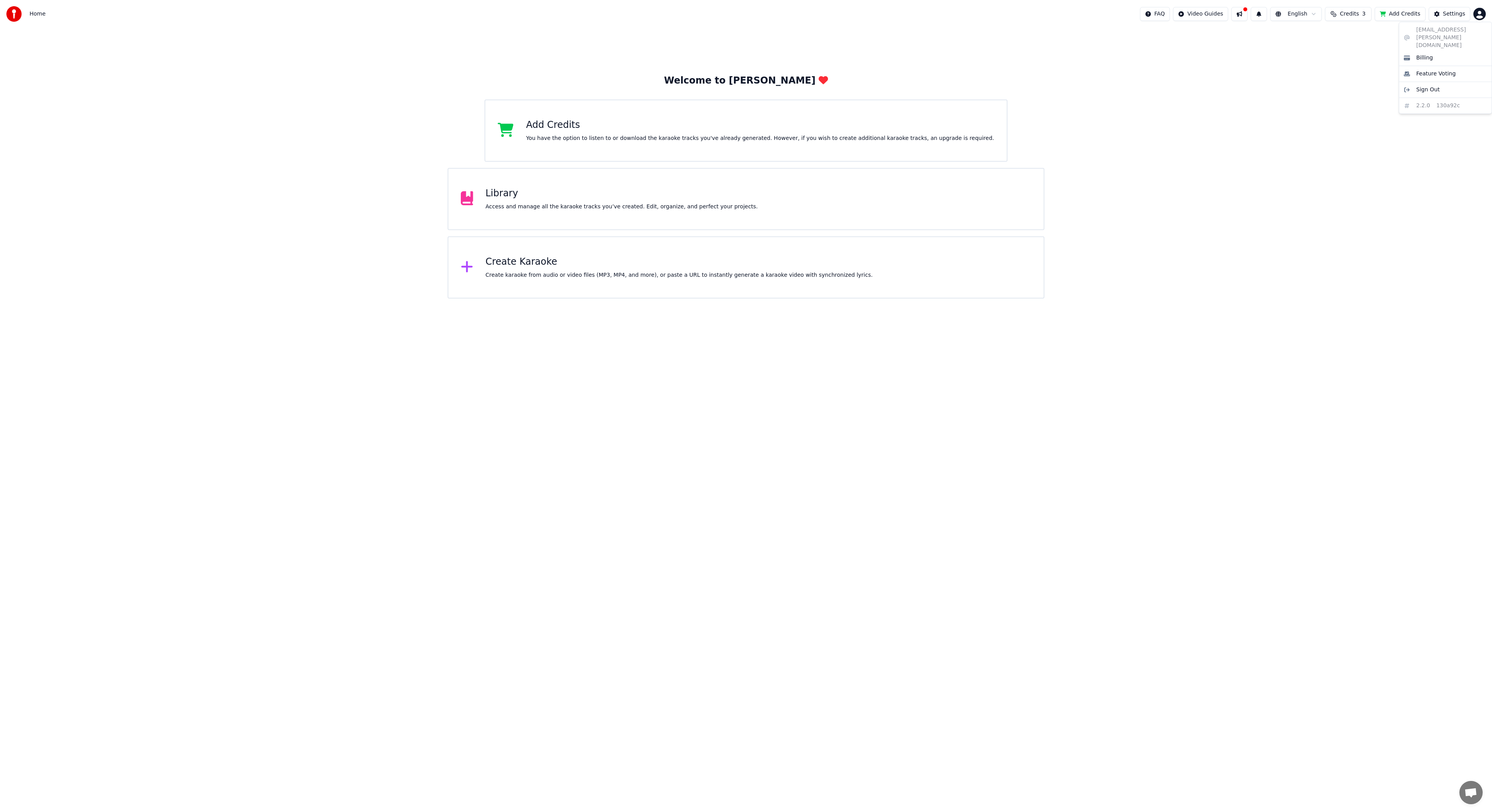
click at [1481, 14] on html "Home FAQ Video Guides English Credits 3 Add Credits Settings Welcome to Youka A…" at bounding box center [746, 149] width 1492 height 299
click at [1422, 86] on span "Sign Out" at bounding box center [1428, 90] width 23 height 8
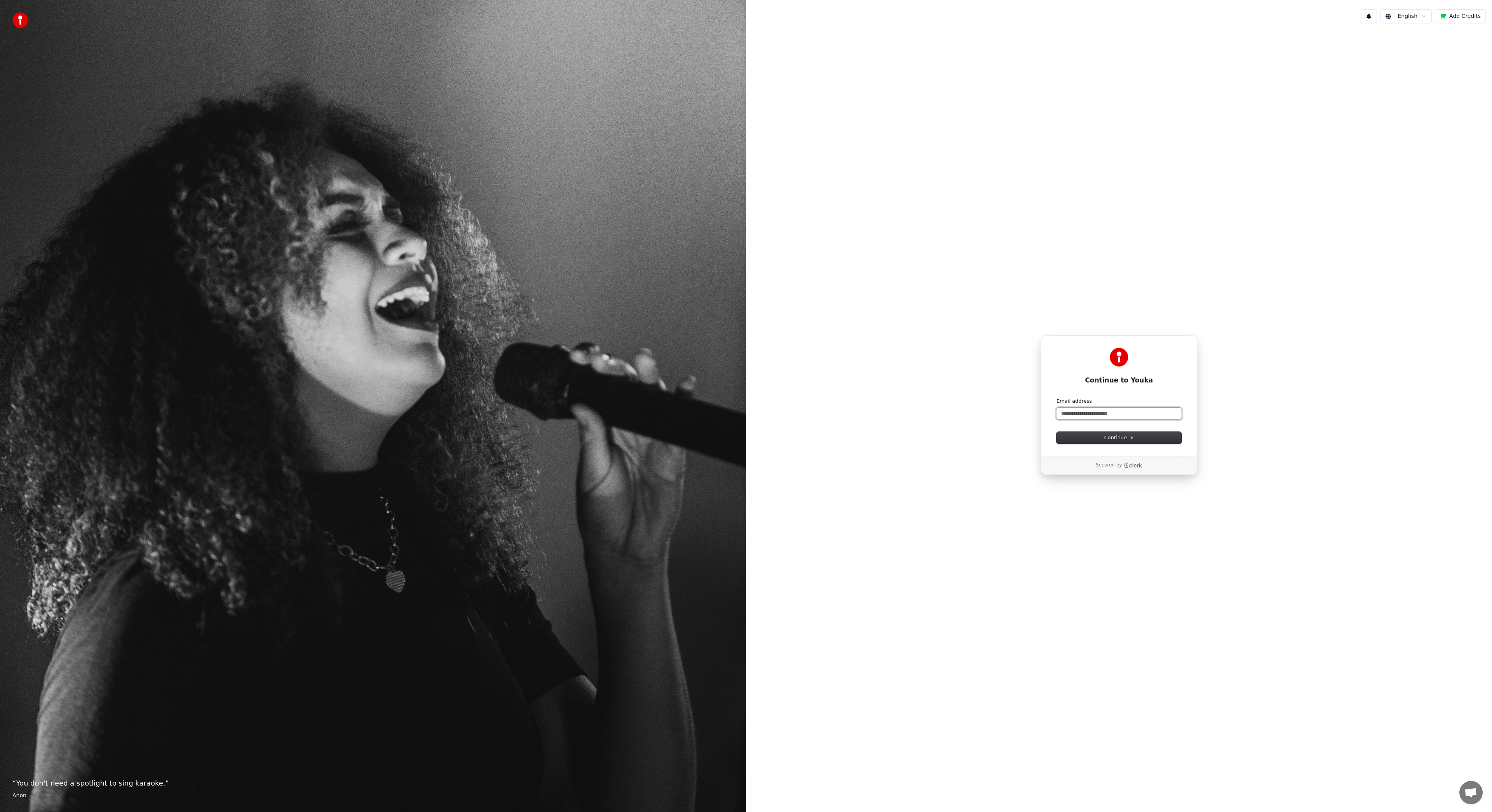
click at [1075, 409] on input "Email address" at bounding box center [1119, 414] width 125 height 12
click at [1147, 435] on button "Continue" at bounding box center [1119, 438] width 125 height 12
type input "**********"
type input "*"
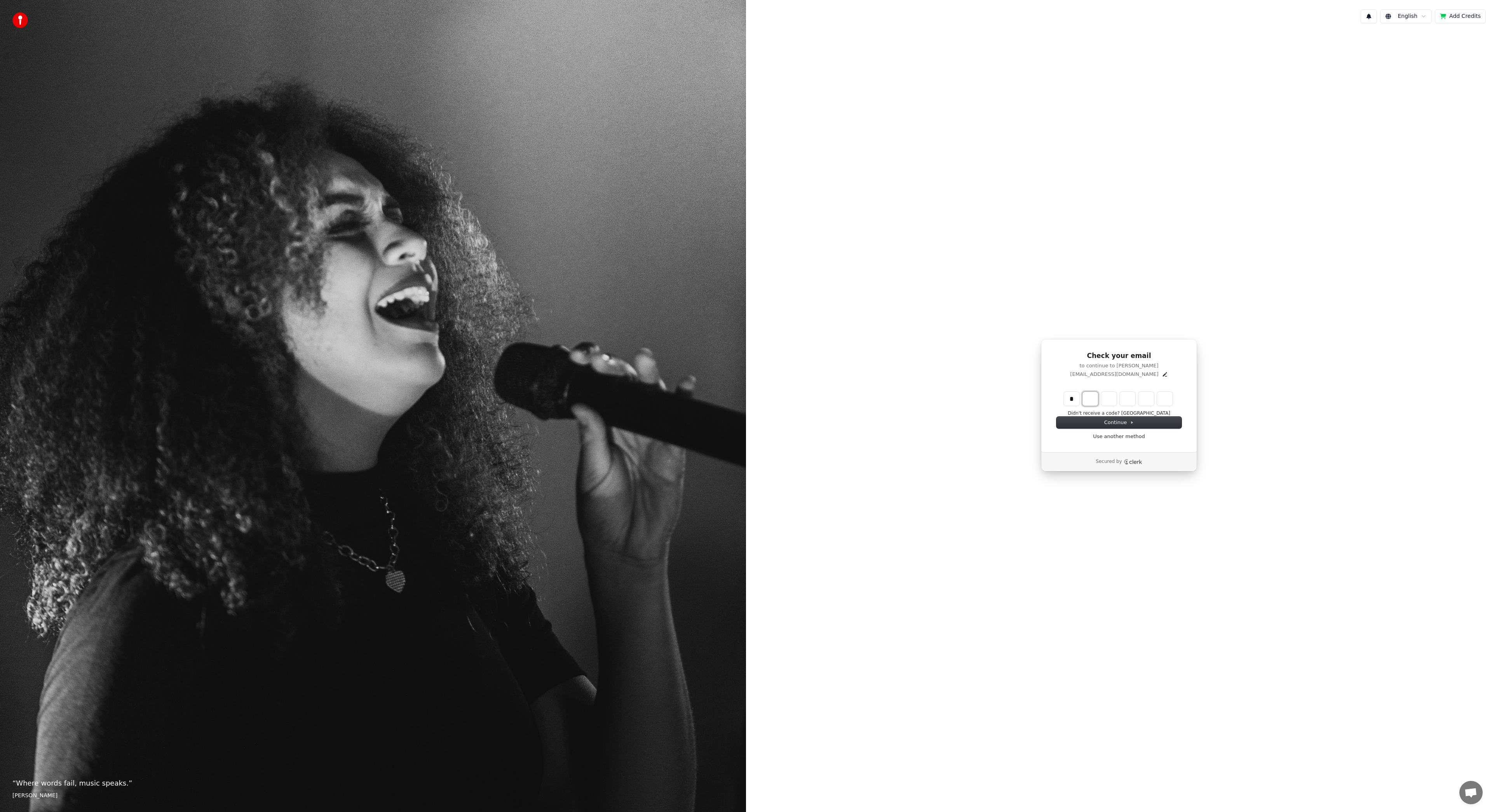
type input "*"
type input "**"
type input "*"
type input "***"
type input "*"
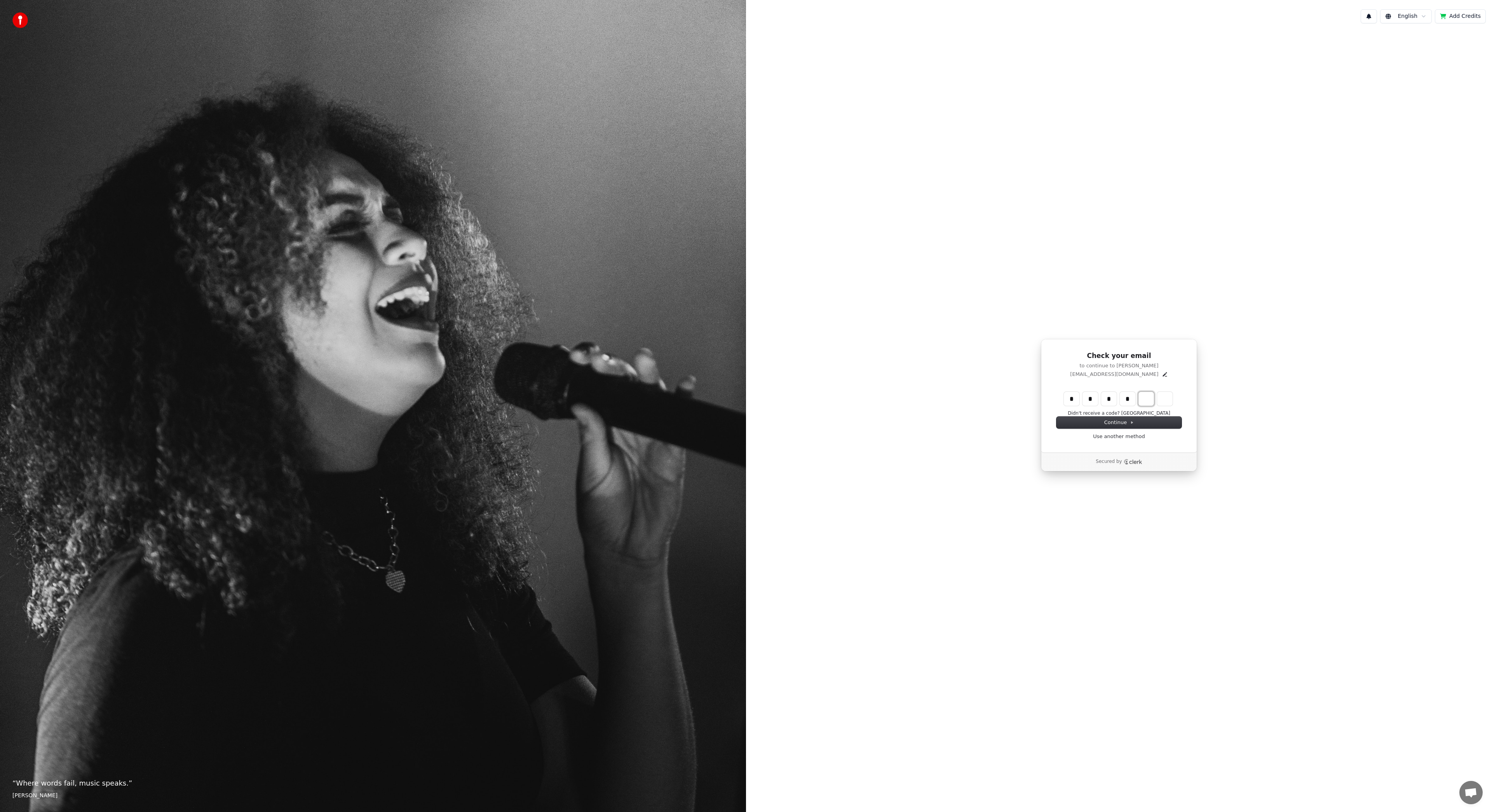
type input "****"
type input "*"
type input "******"
type input "*"
